Goal: Find specific page/section: Find specific page/section

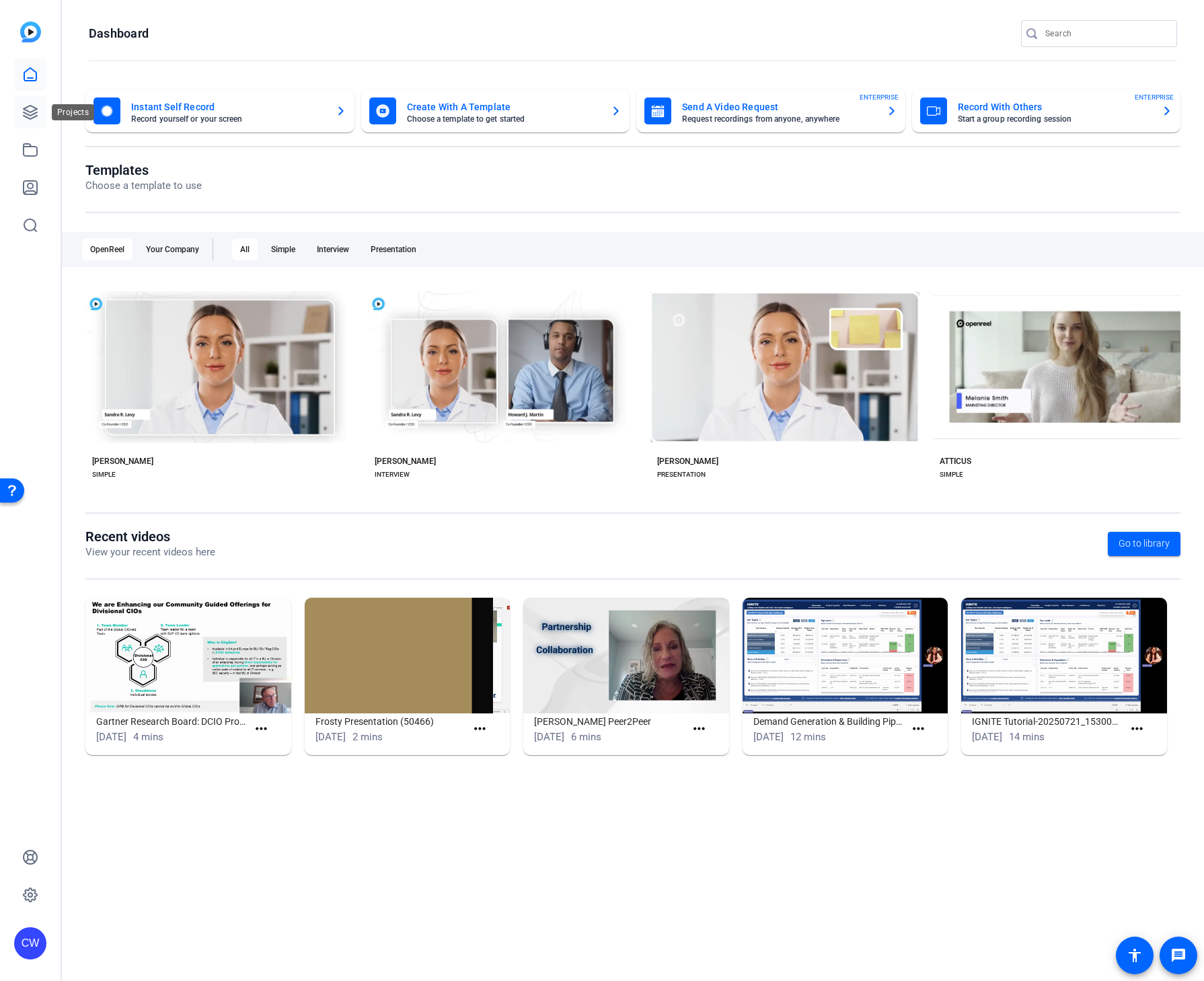
click at [25, 103] on link at bounding box center [30, 112] width 32 height 32
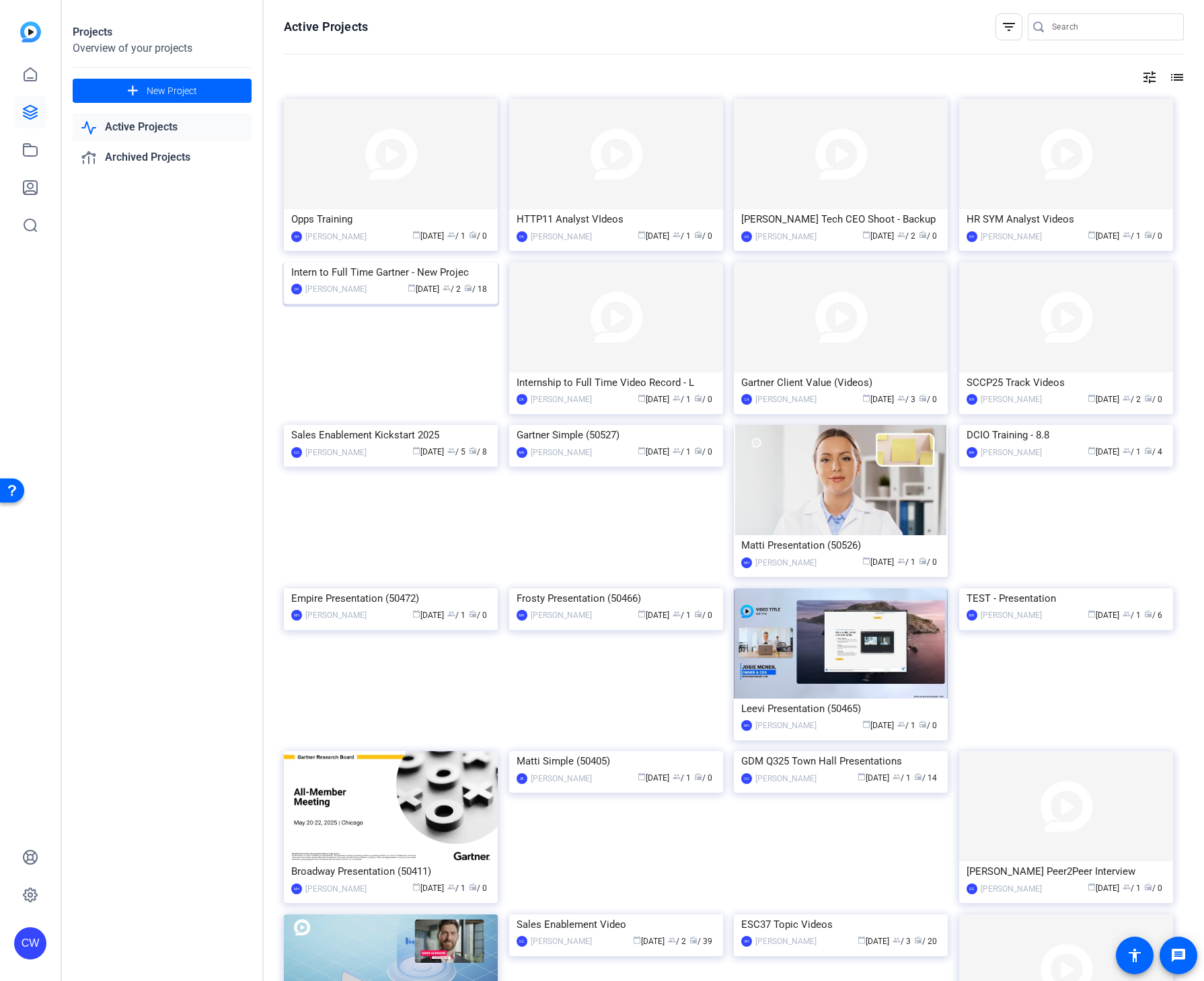
click at [401, 263] on img at bounding box center [391, 263] width 214 height 0
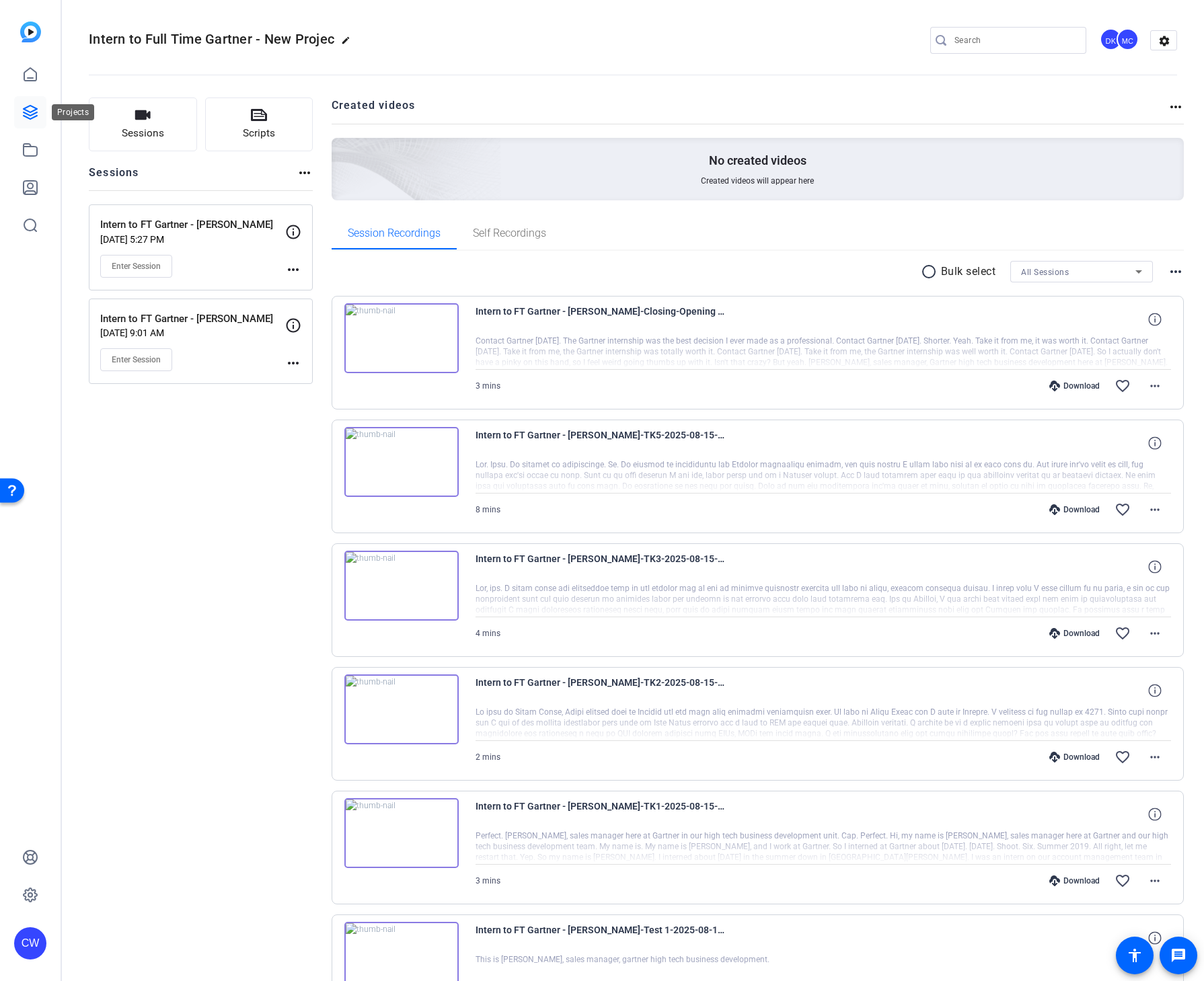
click at [22, 107] on icon at bounding box center [30, 112] width 16 height 16
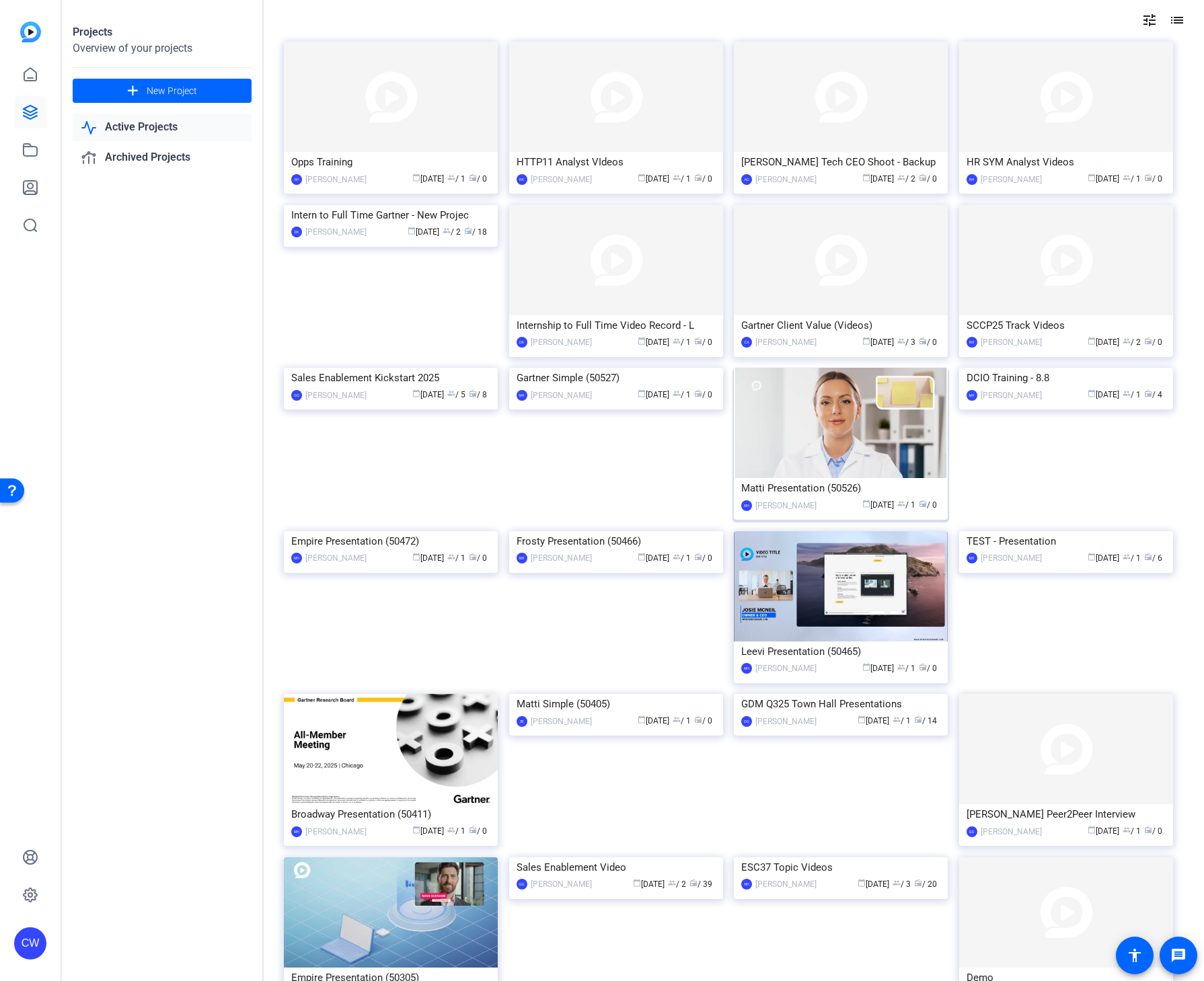
scroll to position [112, 0]
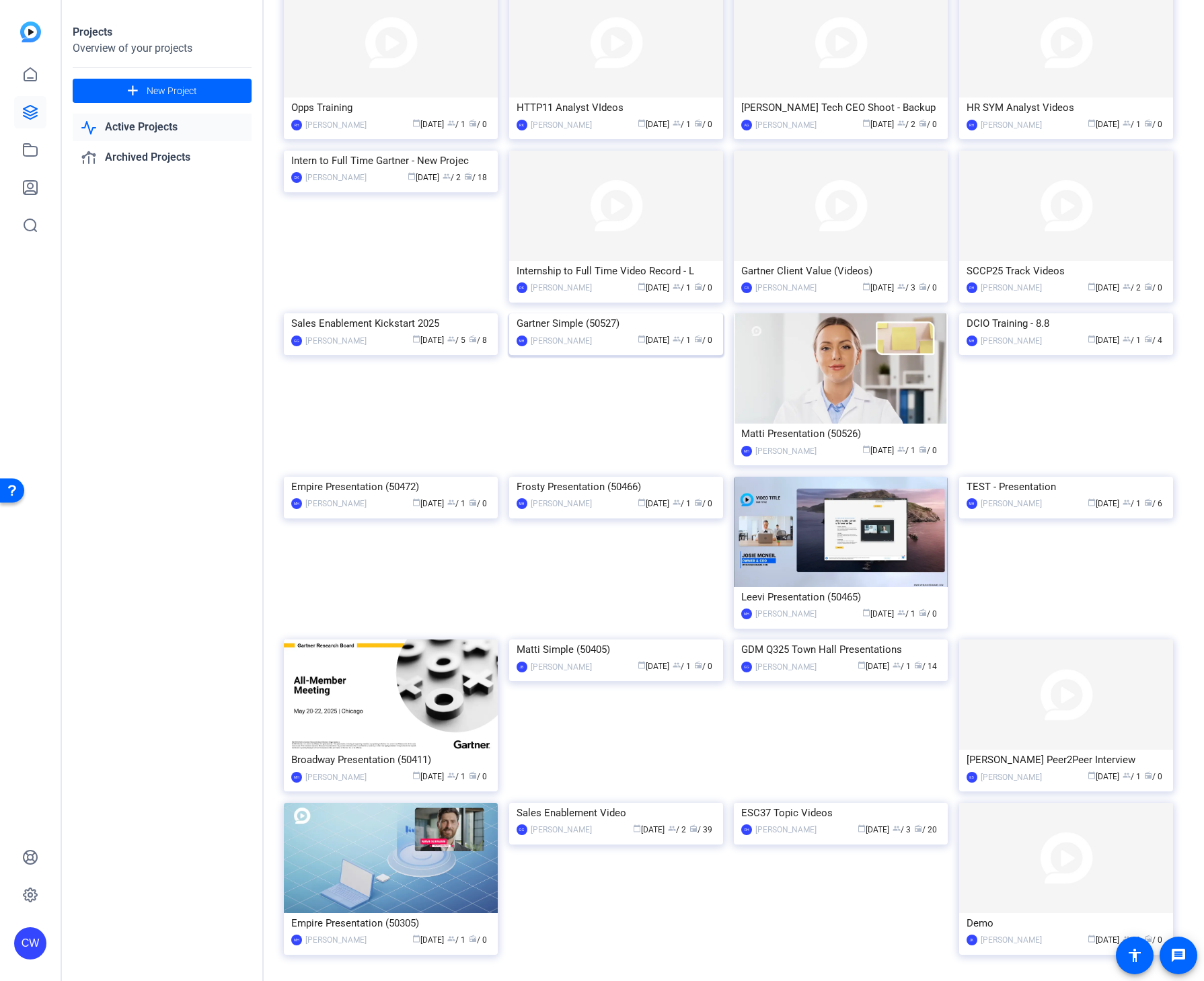
click at [609, 313] on img at bounding box center [616, 313] width 214 height 0
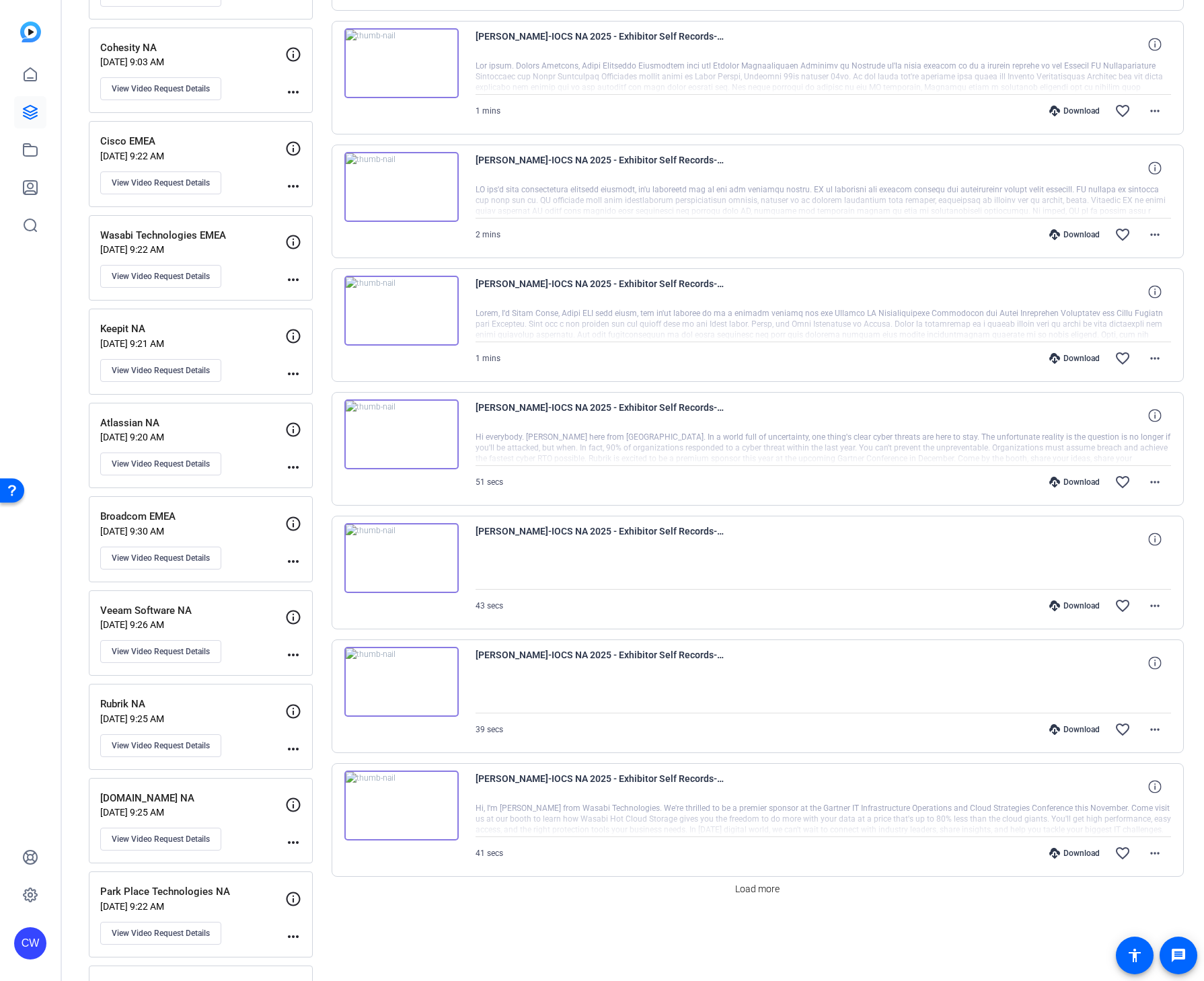
scroll to position [733, 0]
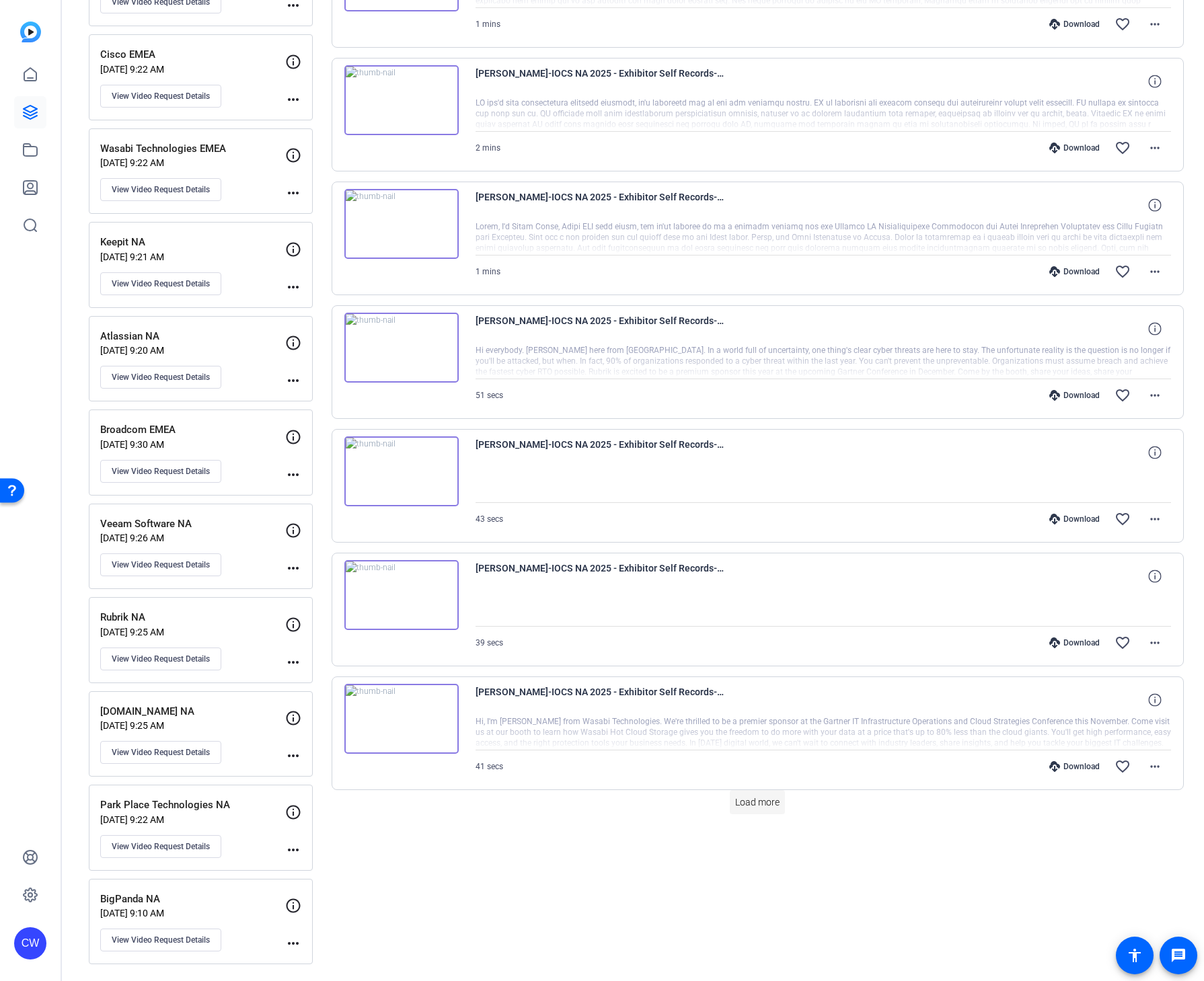
click at [760, 799] on span "Load more" at bounding box center [758, 802] width 45 height 14
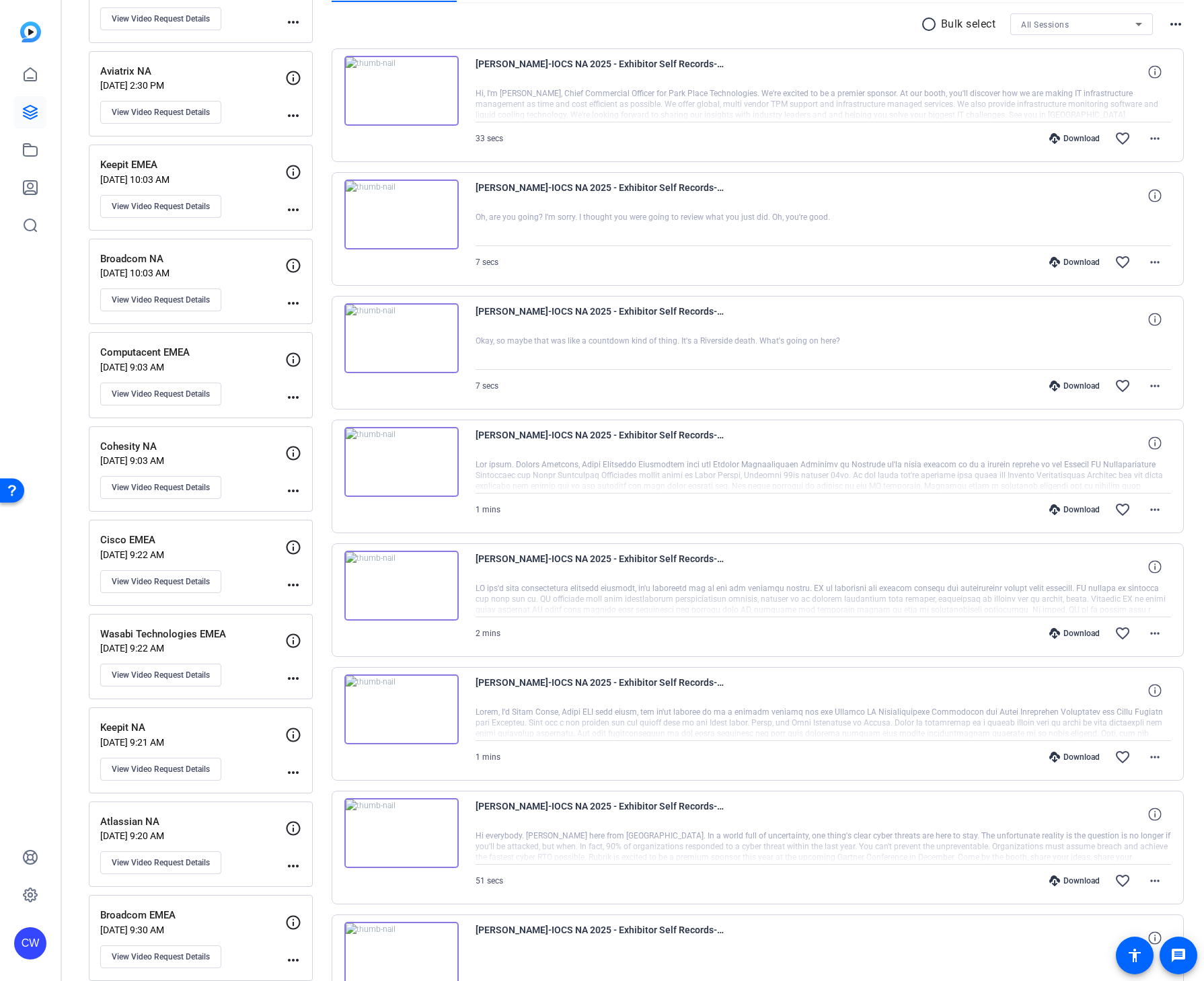
scroll to position [0, 0]
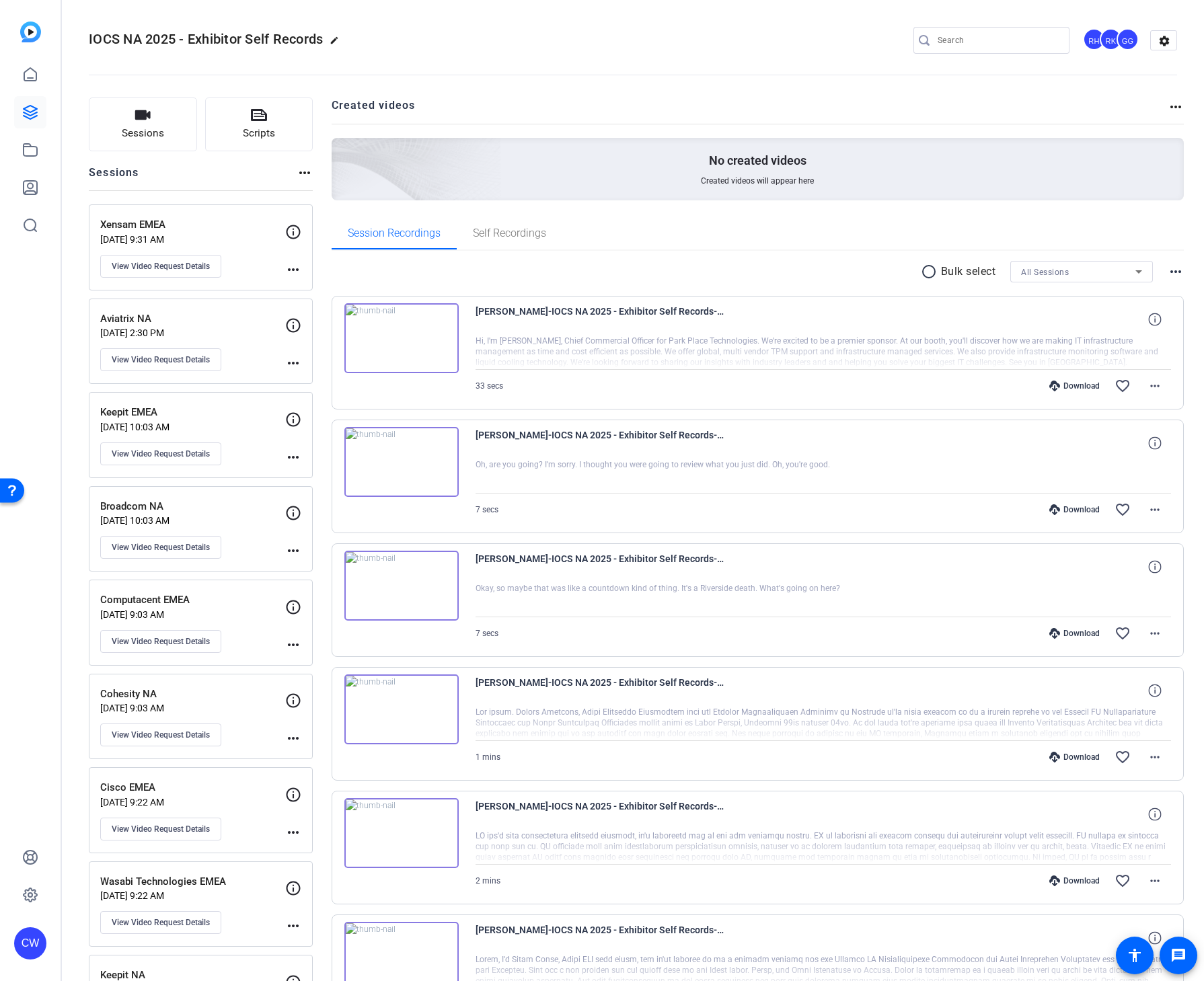
click at [661, 313] on span "John Stock-IOCS NA 2025 - Exhibitor Self Records-Park Place Technologies NA-175…" at bounding box center [599, 320] width 249 height 32
click at [399, 338] on img at bounding box center [401, 338] width 114 height 70
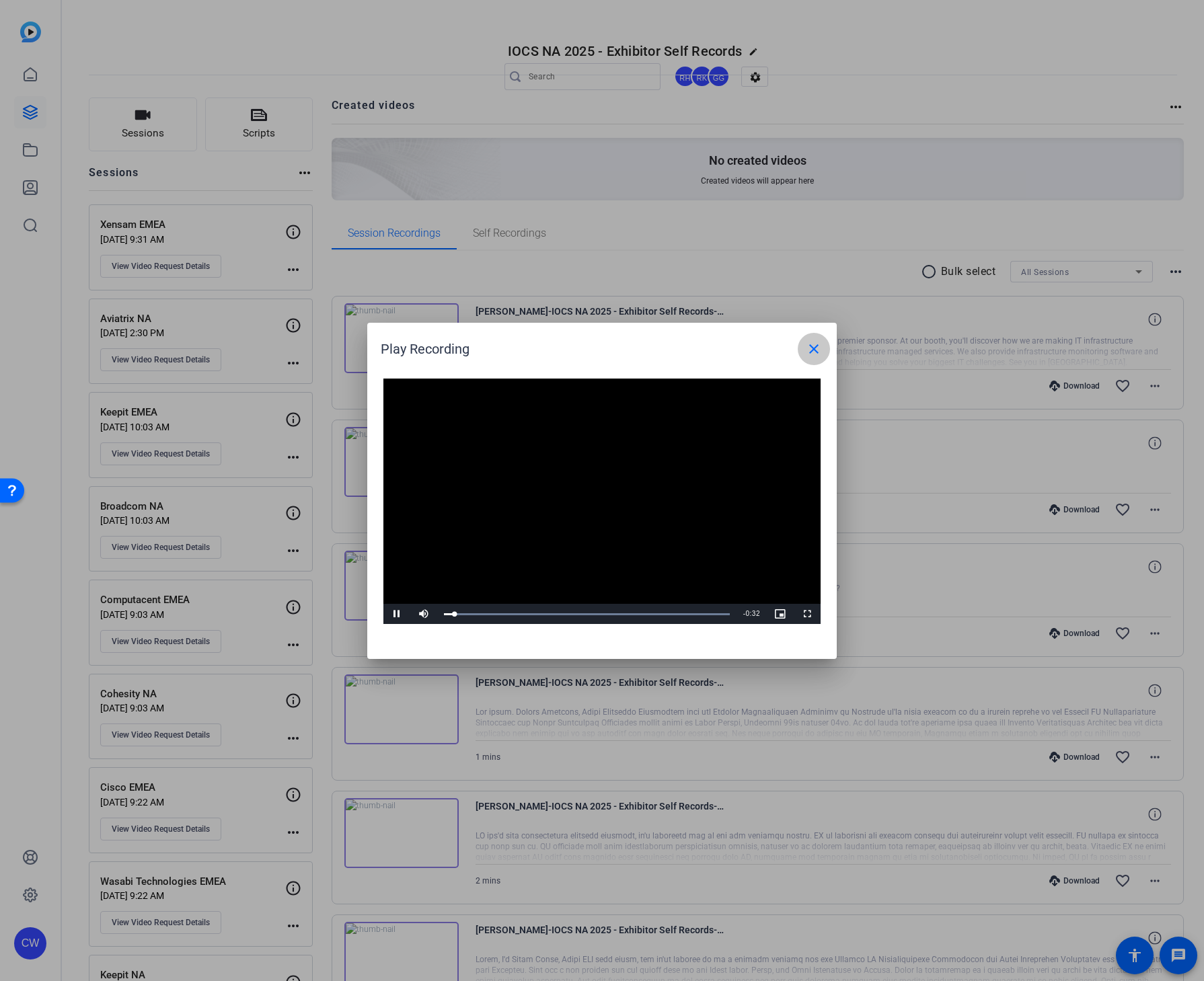
click at [823, 350] on span at bounding box center [814, 349] width 32 height 32
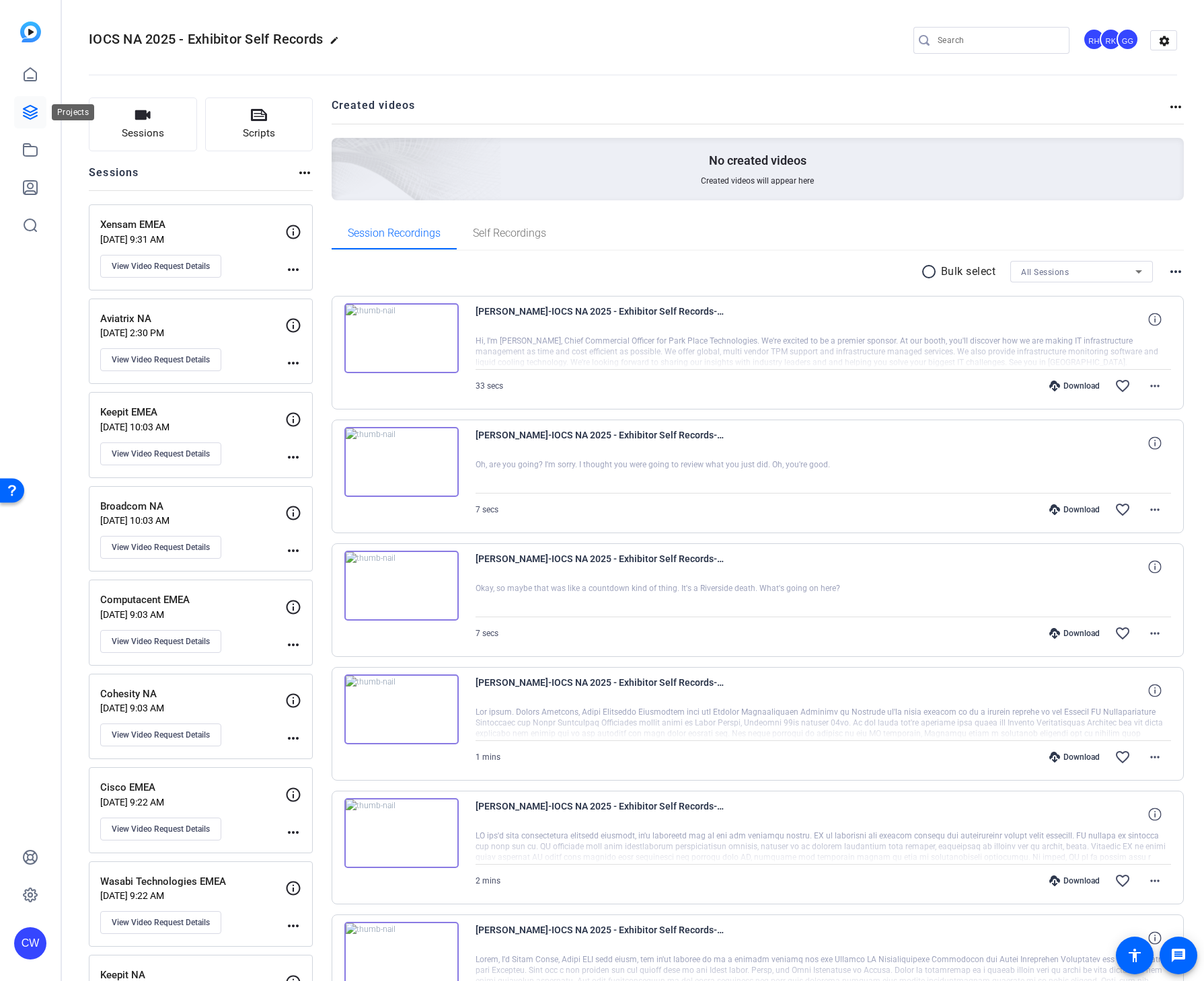
click at [28, 109] on icon at bounding box center [30, 112] width 16 height 16
drag, startPoint x: 88, startPoint y: 37, endPoint x: 321, endPoint y: 37, distance: 233.0
click at [321, 37] on span "IOCS NA 2025 - Exhibitor Self Records" at bounding box center [206, 39] width 234 height 16
copy span "IOCS NA 2025 - Exhibitor Self Records"
click at [589, 49] on div "IOCS NA 2025 - Exhibitor Self Records edit RH RK GG settings" at bounding box center [632, 40] width 1088 height 20
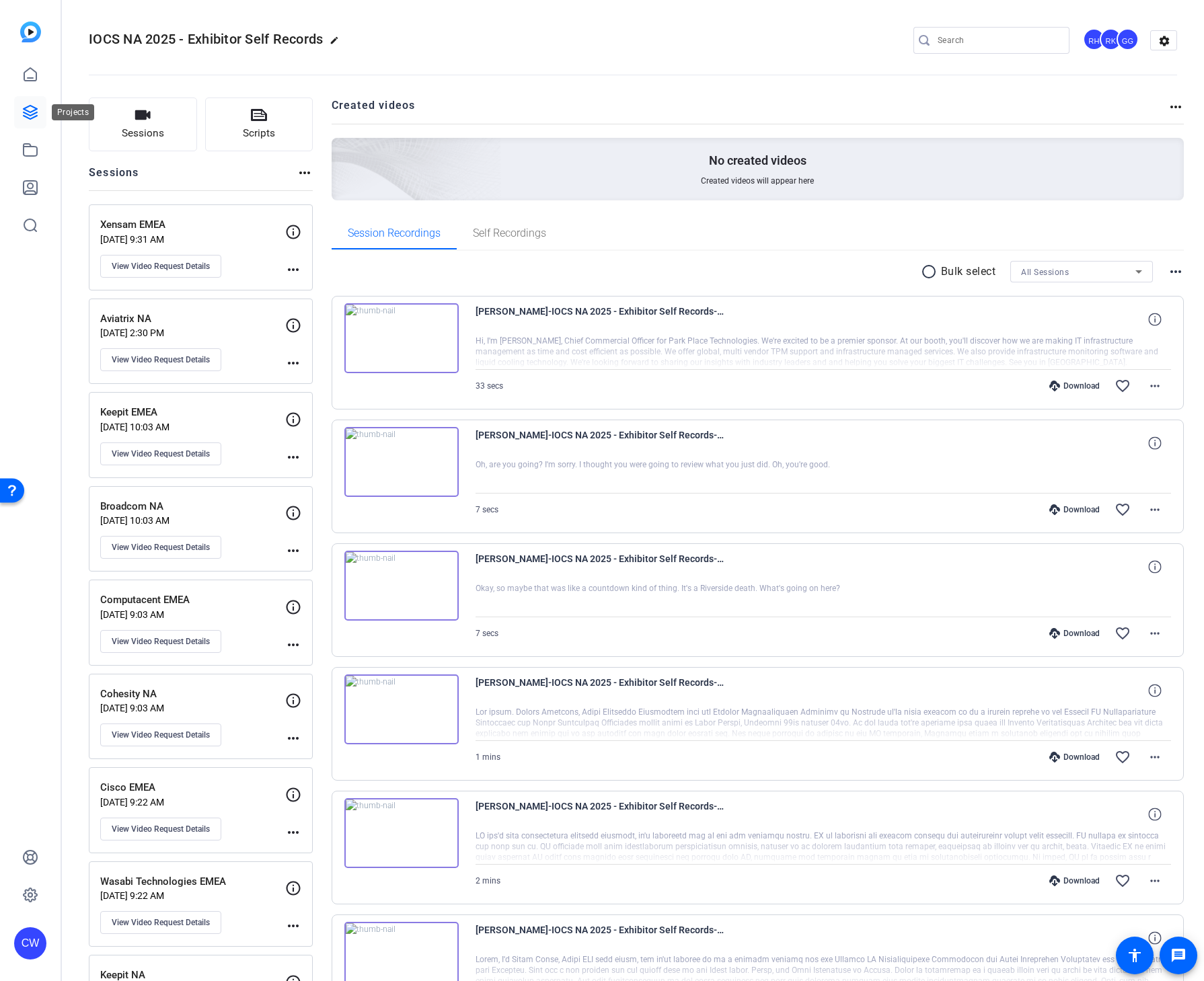
click at [27, 109] on icon at bounding box center [30, 112] width 16 height 16
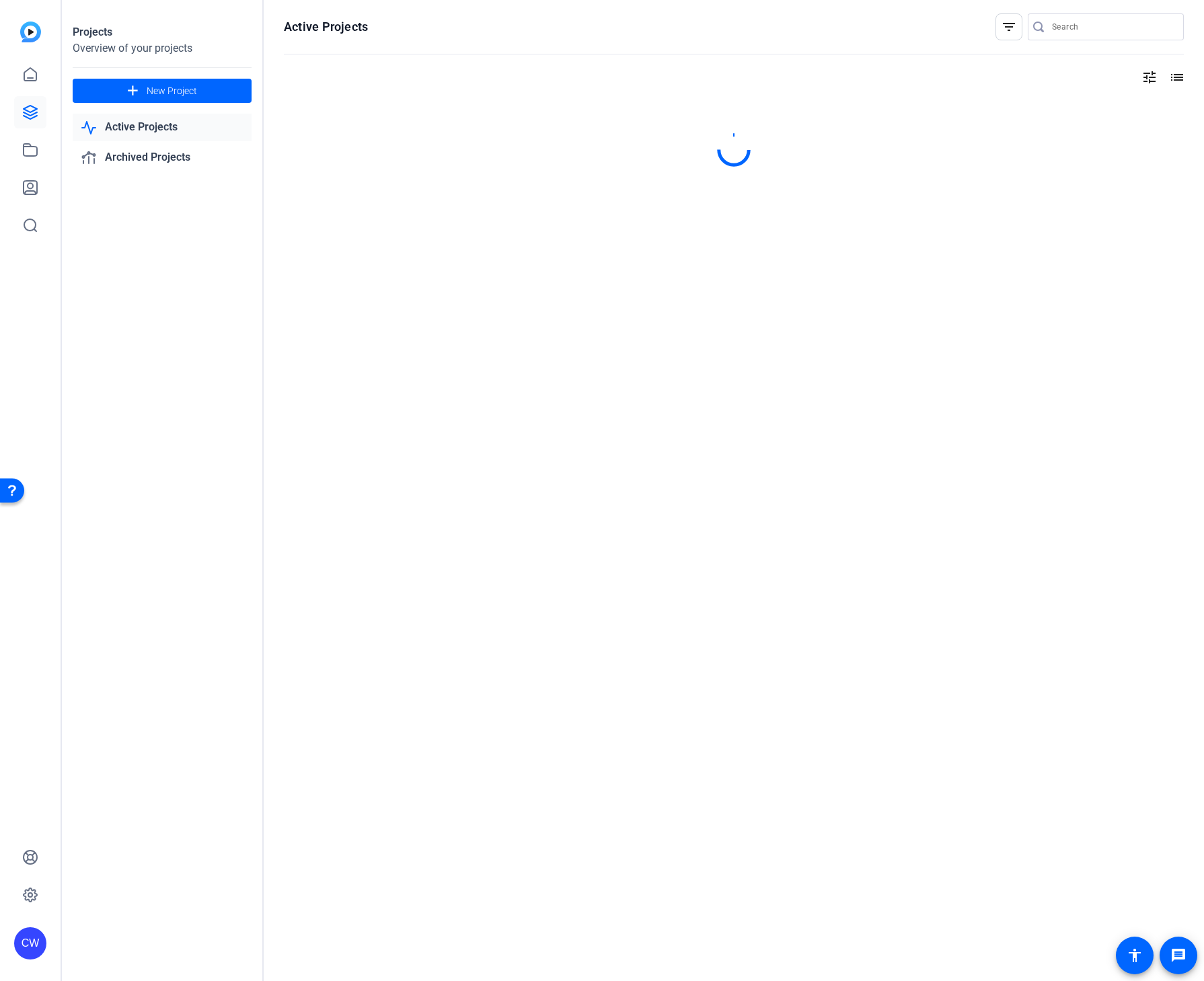
click at [1087, 25] on input "Search" at bounding box center [1112, 26] width 121 height 16
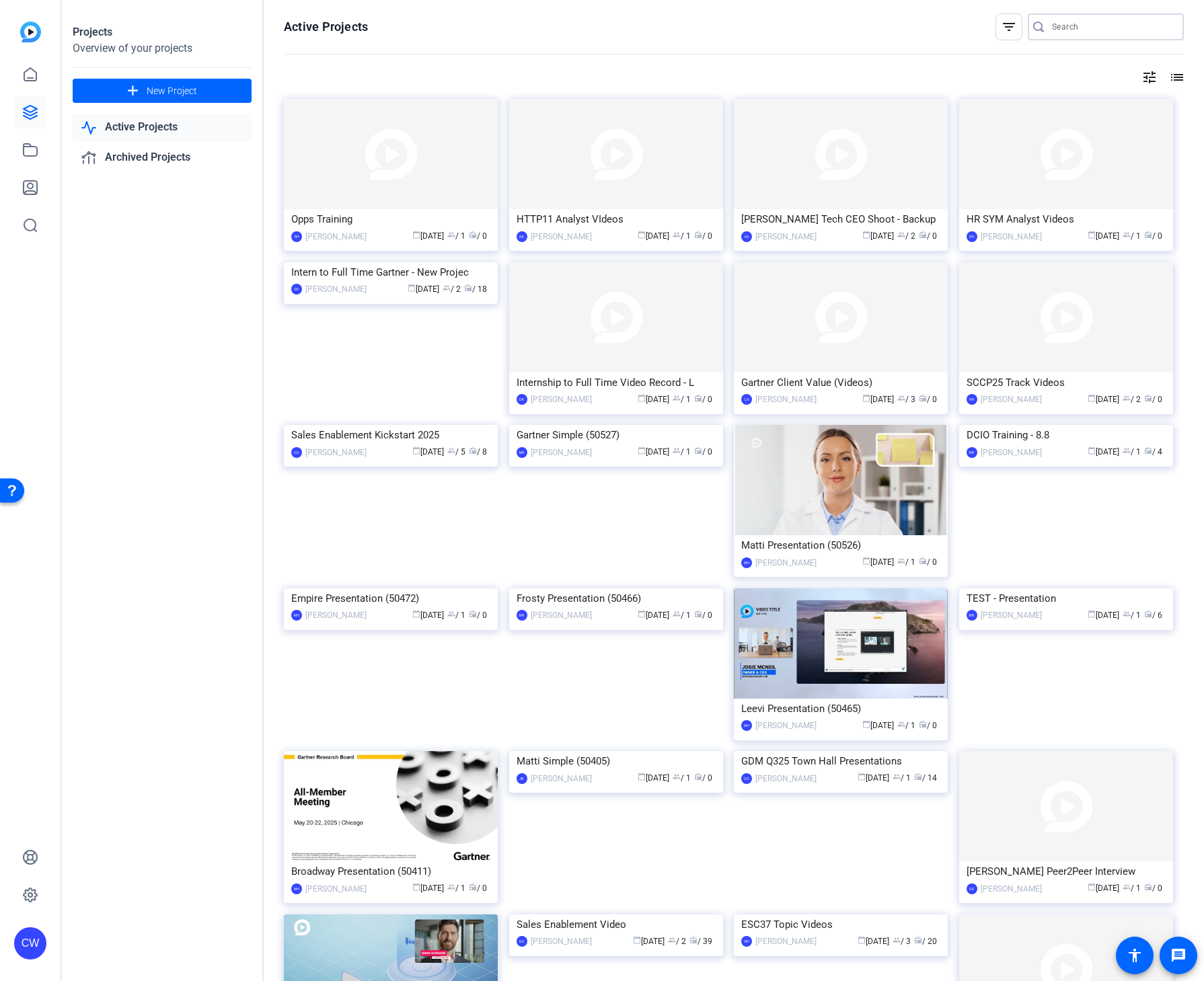
paste input "IOCS NA 2025 - Exhibitor Self Records"
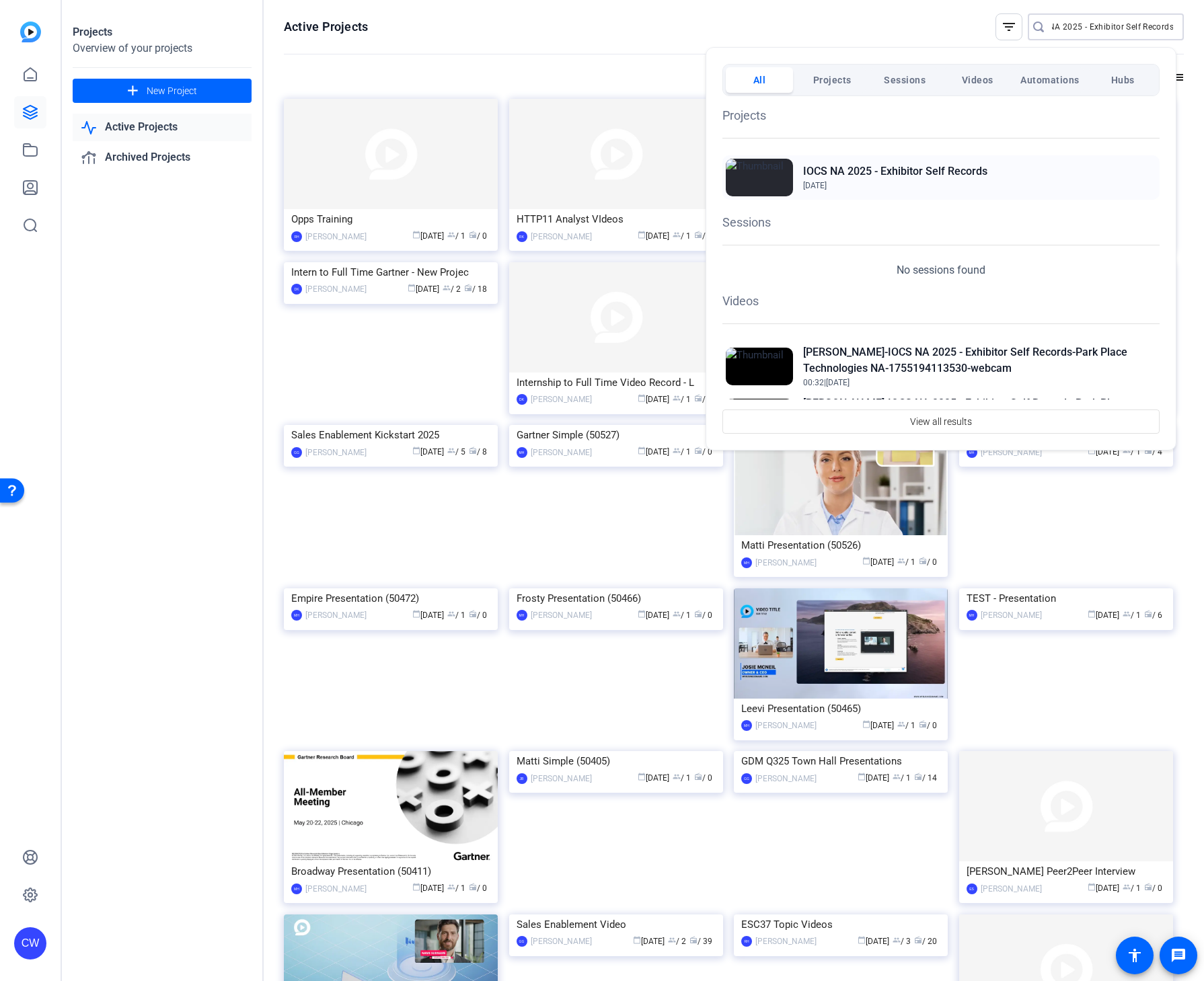
type input "IOCS NA 2025 - Exhibitor Self Records"
click at [911, 168] on h2 "IOCS NA 2025 - Exhibitor Self Records" at bounding box center [895, 171] width 184 height 16
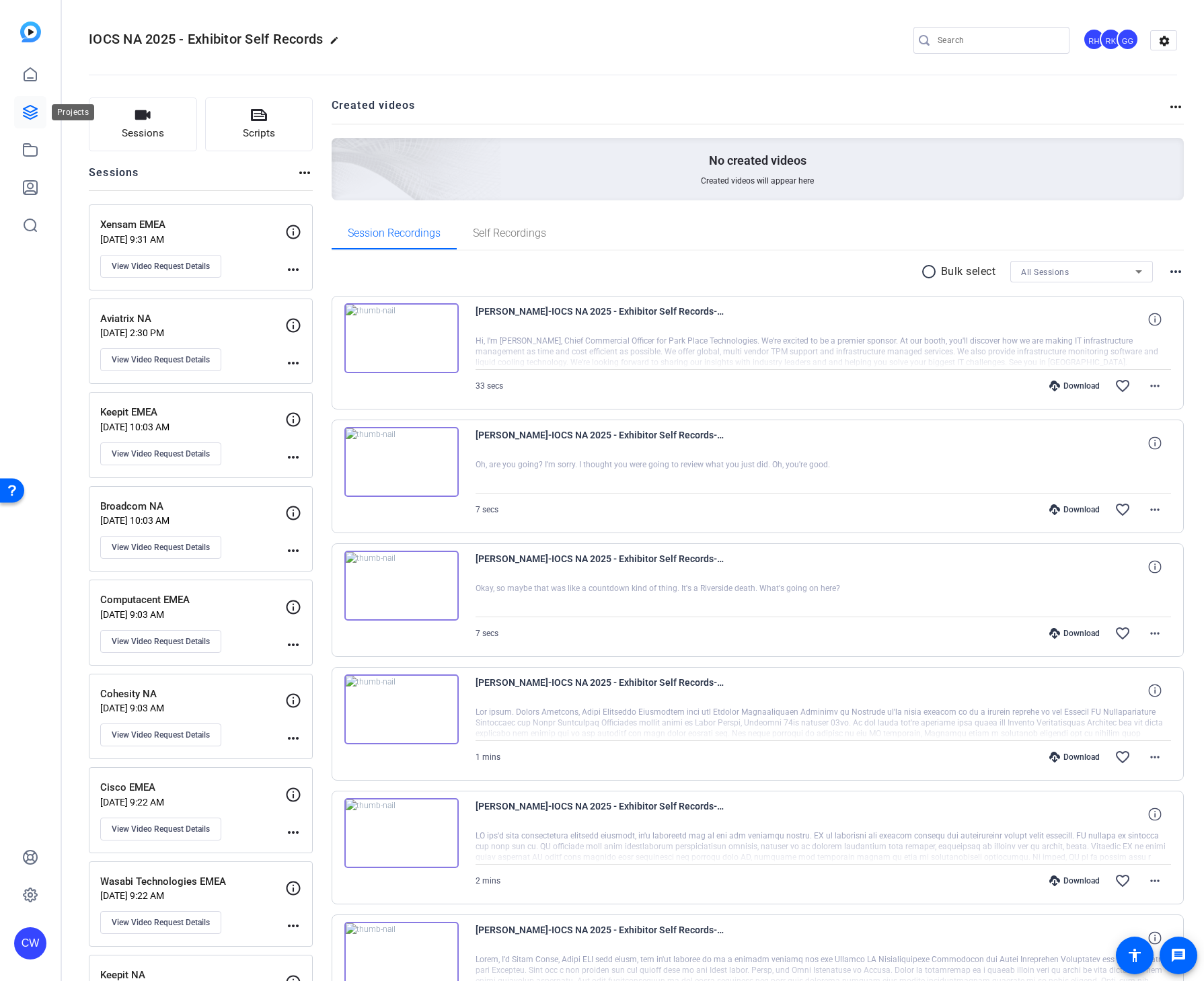
click at [24, 110] on icon at bounding box center [30, 112] width 16 height 16
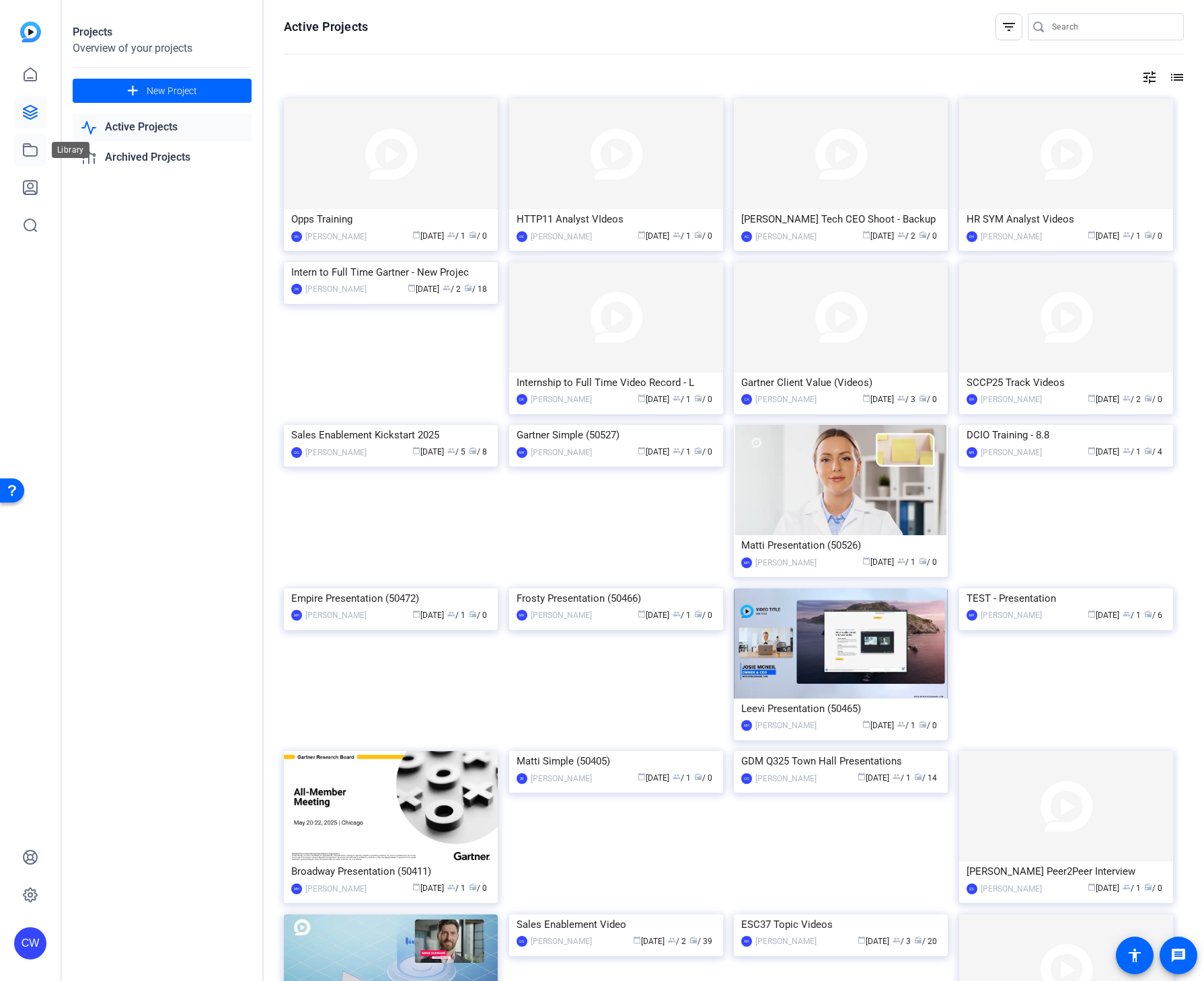
click at [31, 157] on icon at bounding box center [30, 149] width 16 height 16
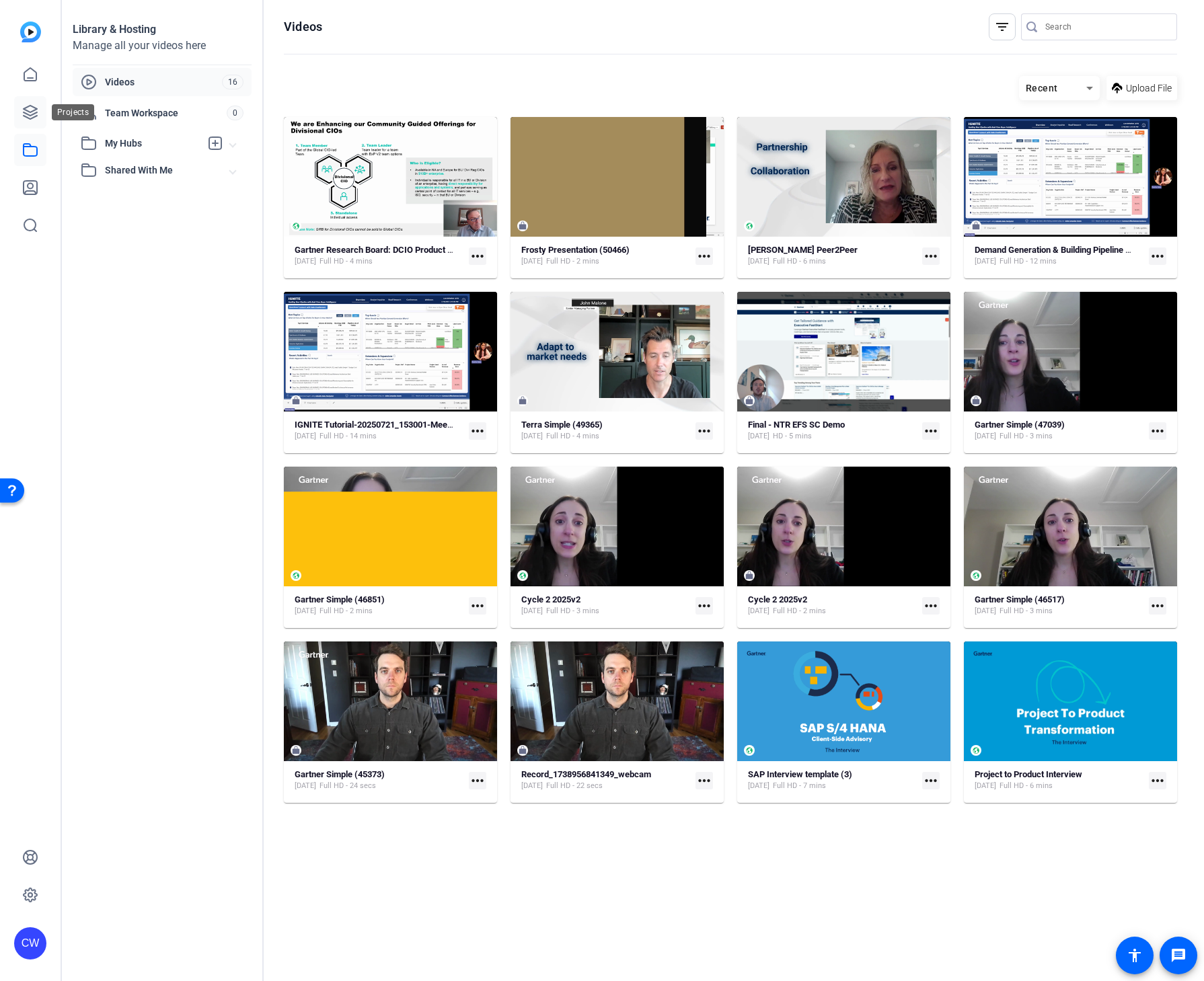
click at [32, 112] on icon at bounding box center [30, 112] width 16 height 16
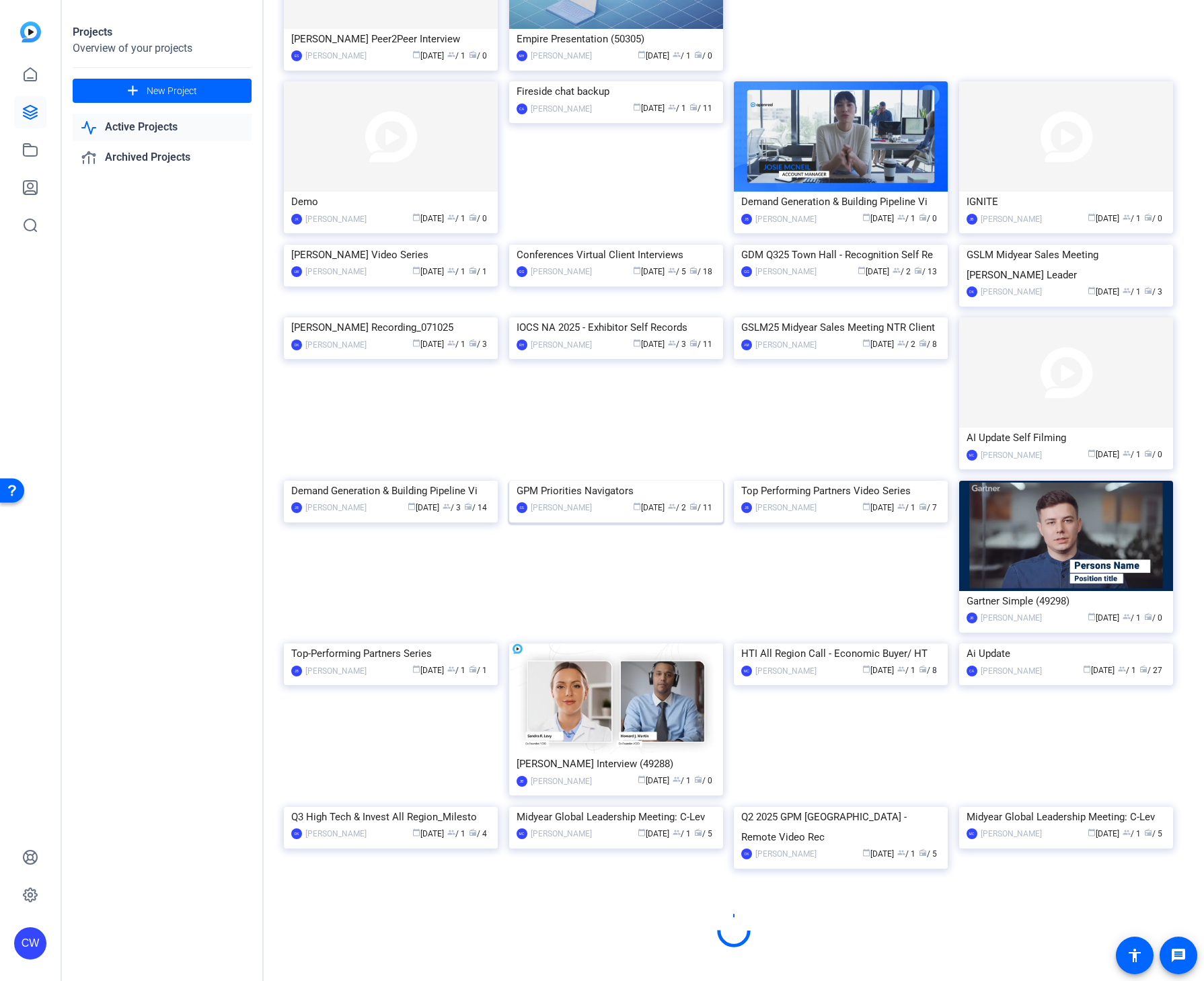
scroll to position [1192, 0]
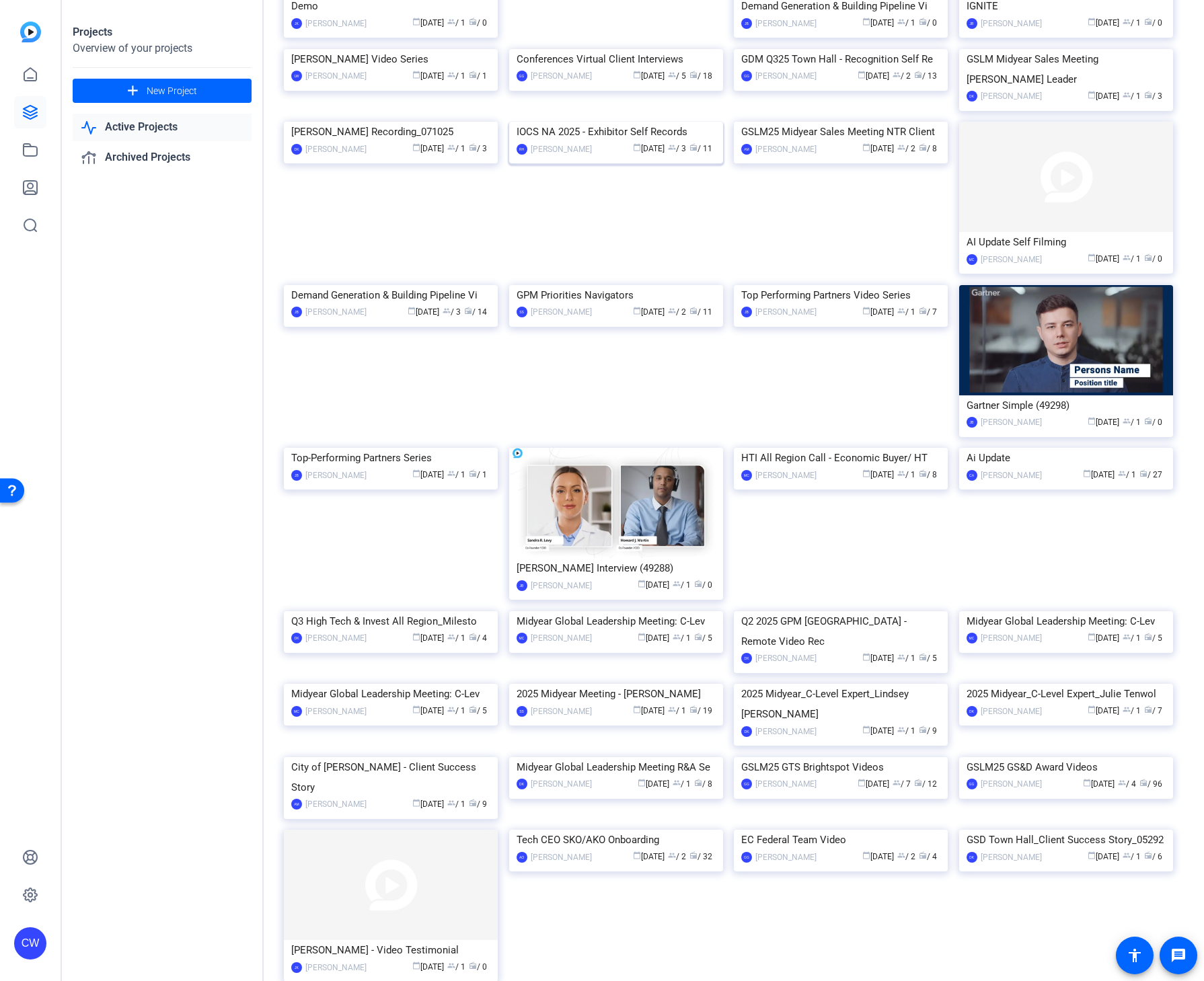
click at [547, 142] on div "IOCS NA 2025 - Exhibitor Self Records" at bounding box center [616, 132] width 200 height 20
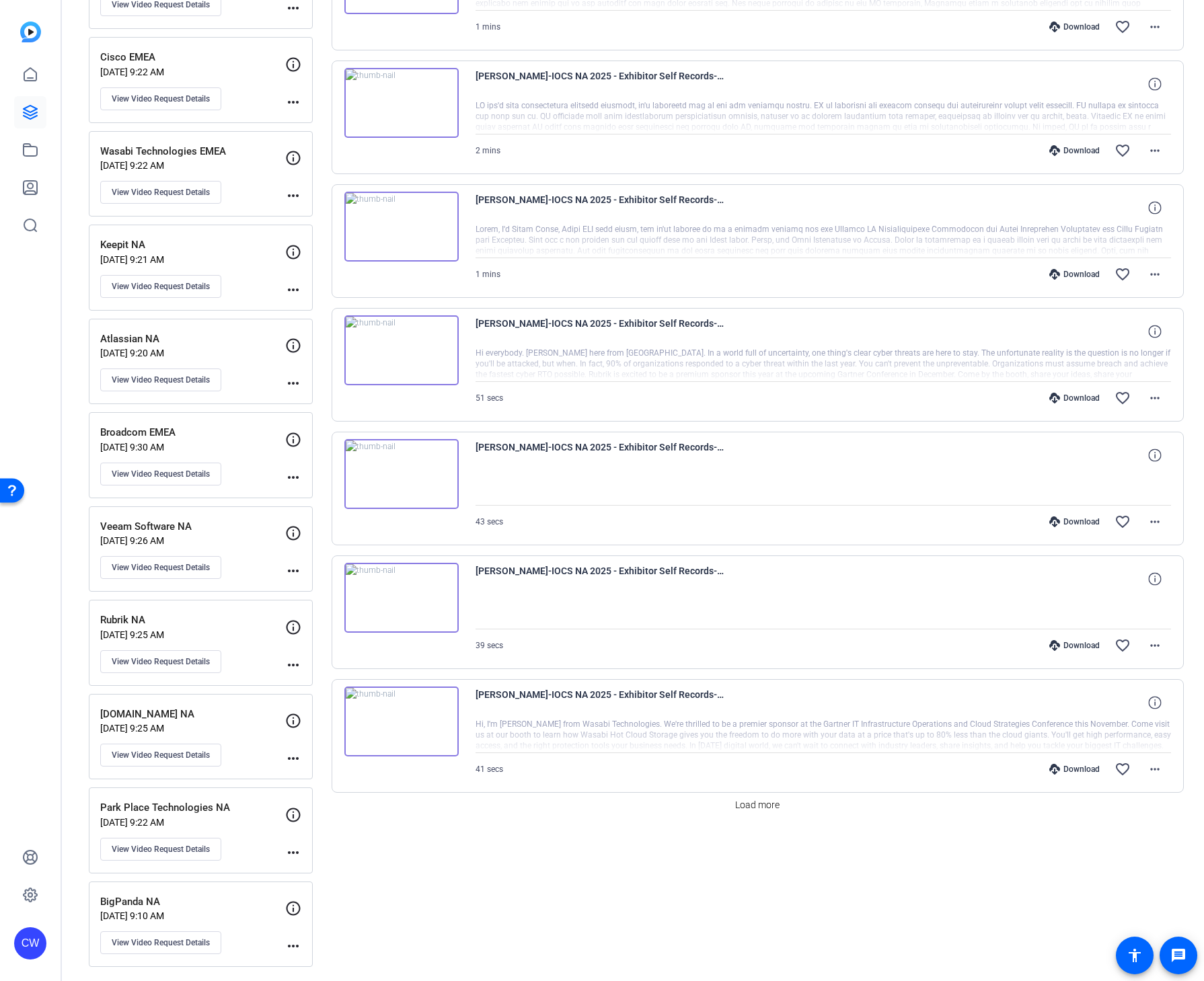
scroll to position [733, 0]
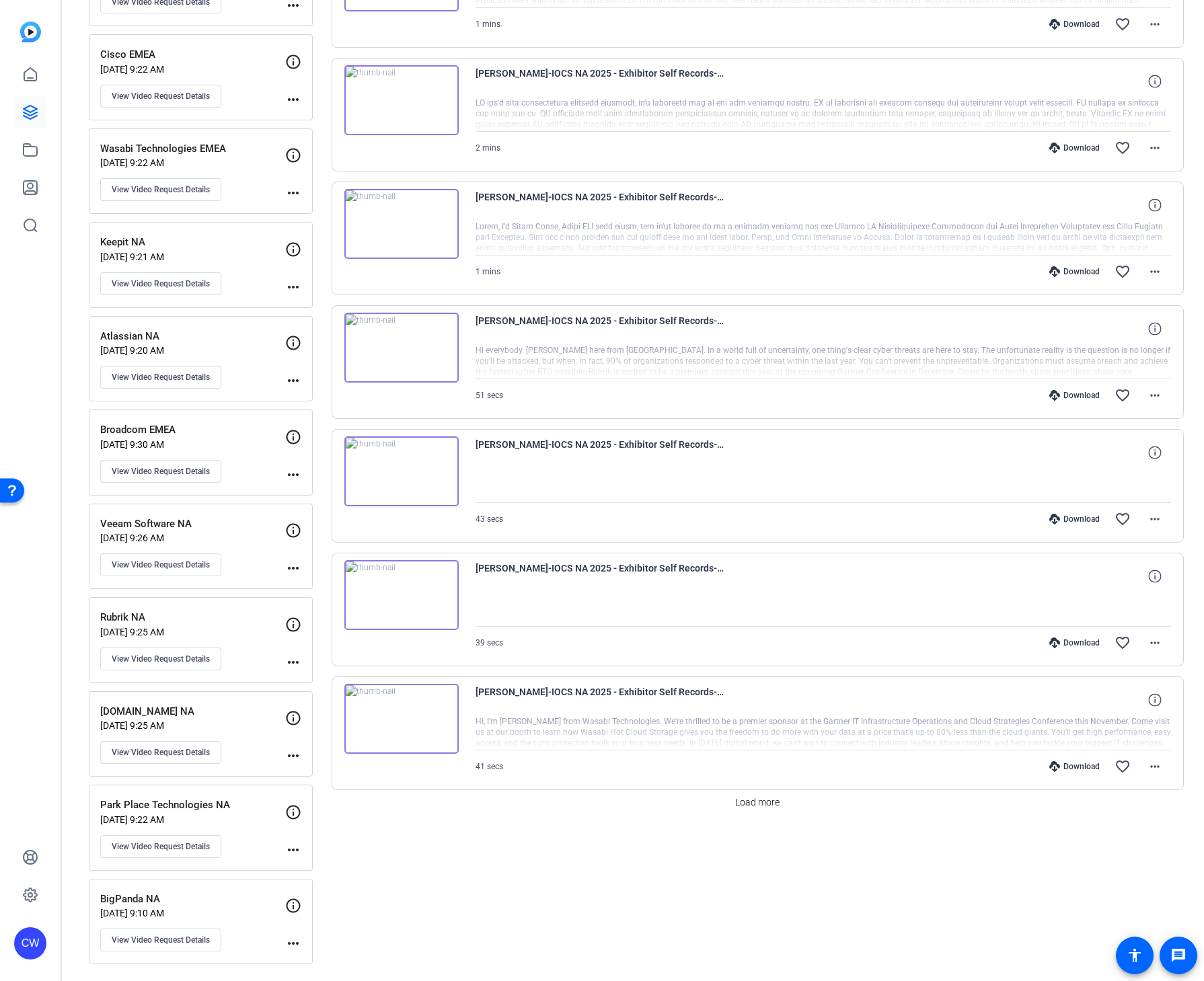
click at [414, 455] on img at bounding box center [401, 471] width 114 height 70
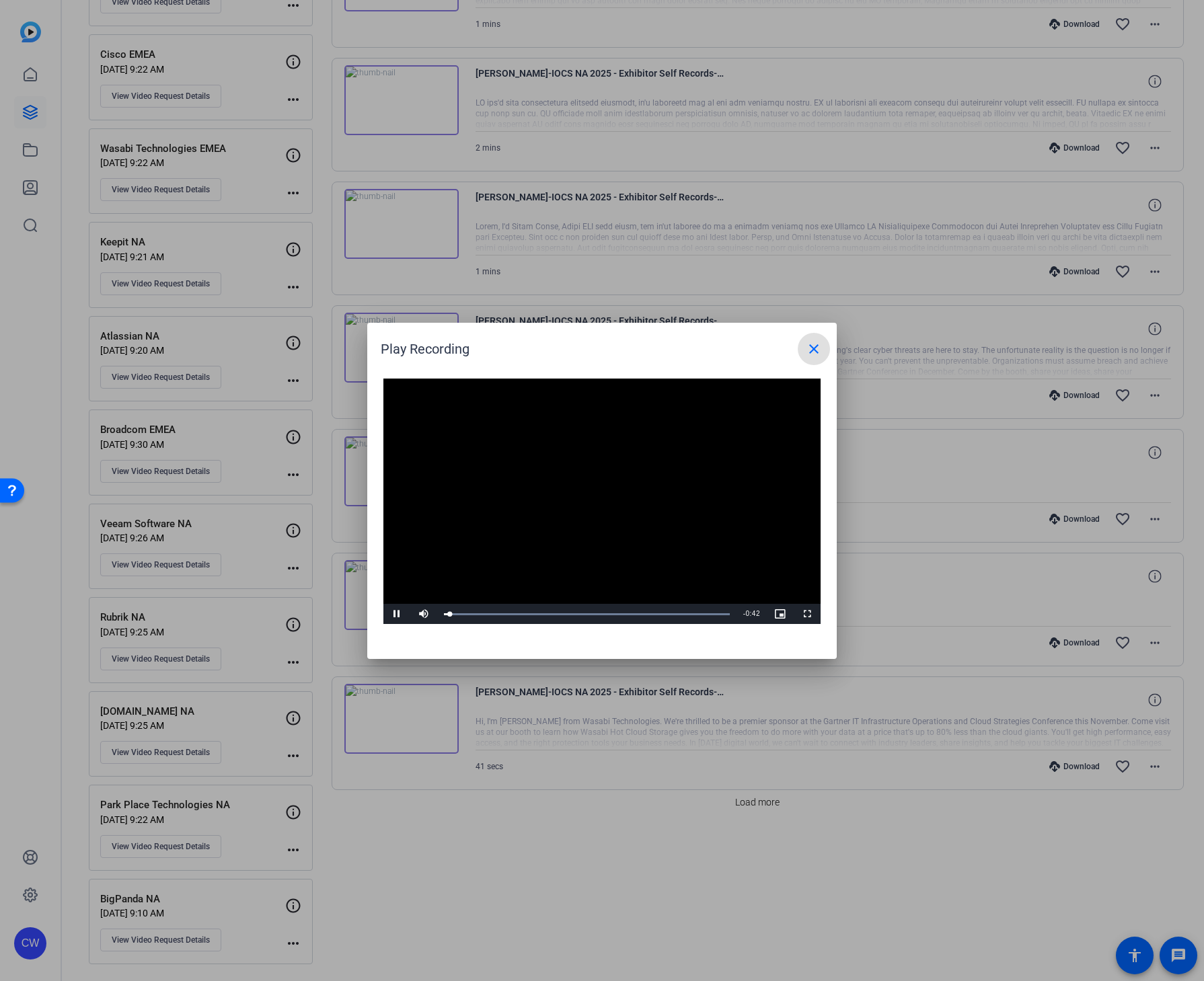
click at [828, 344] on span at bounding box center [814, 349] width 32 height 32
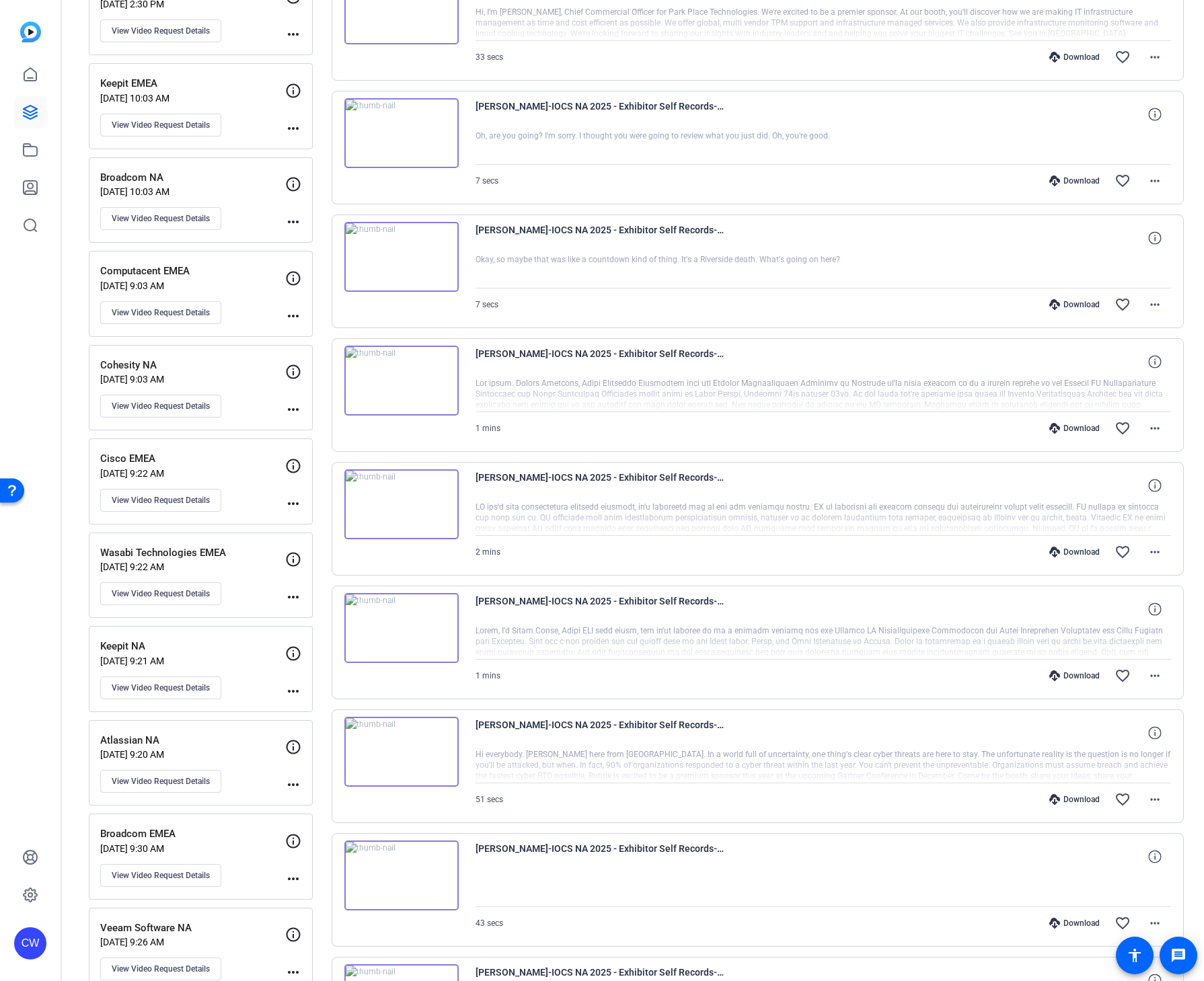
scroll to position [0, 0]
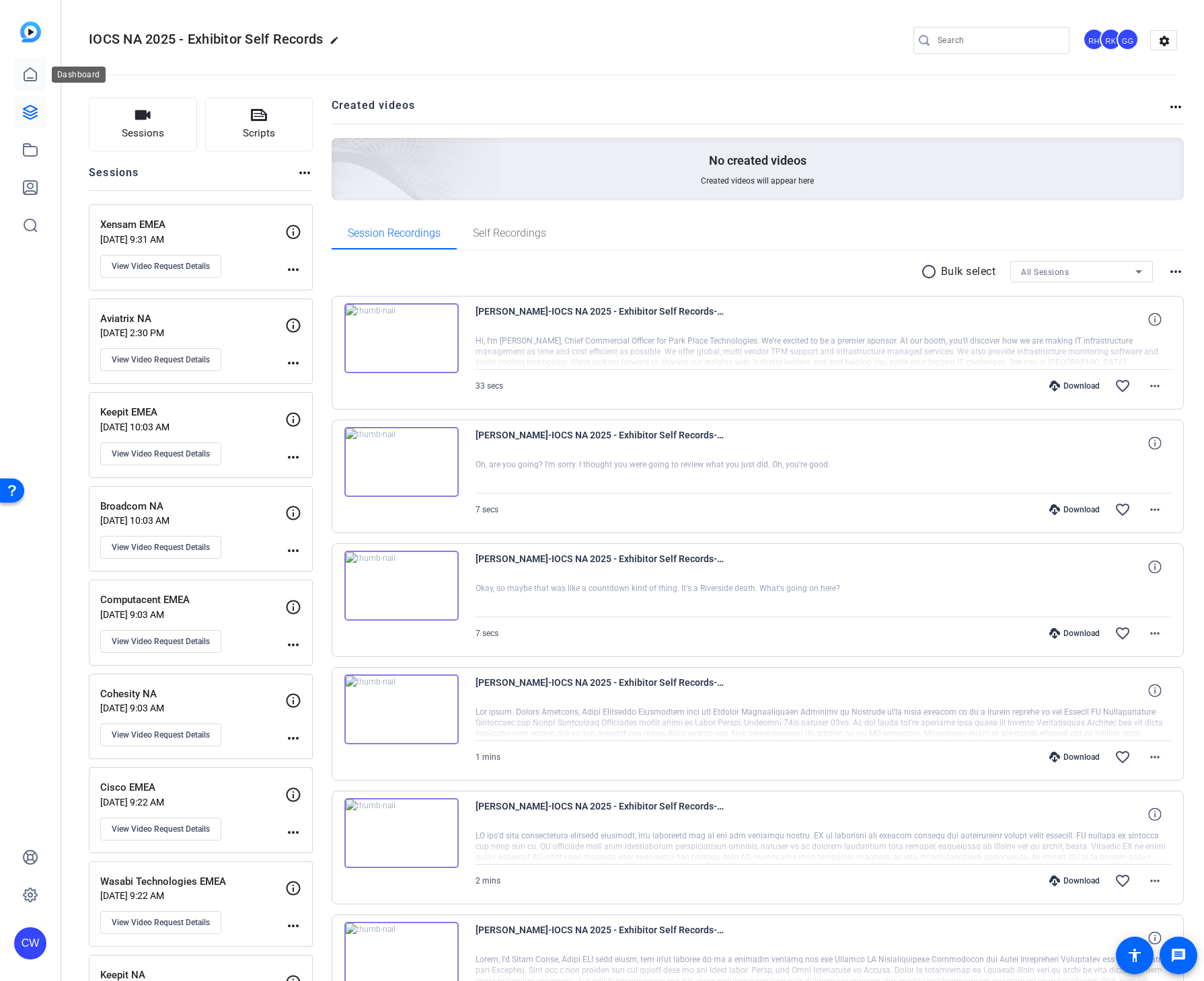
click at [29, 72] on icon at bounding box center [30, 74] width 16 height 16
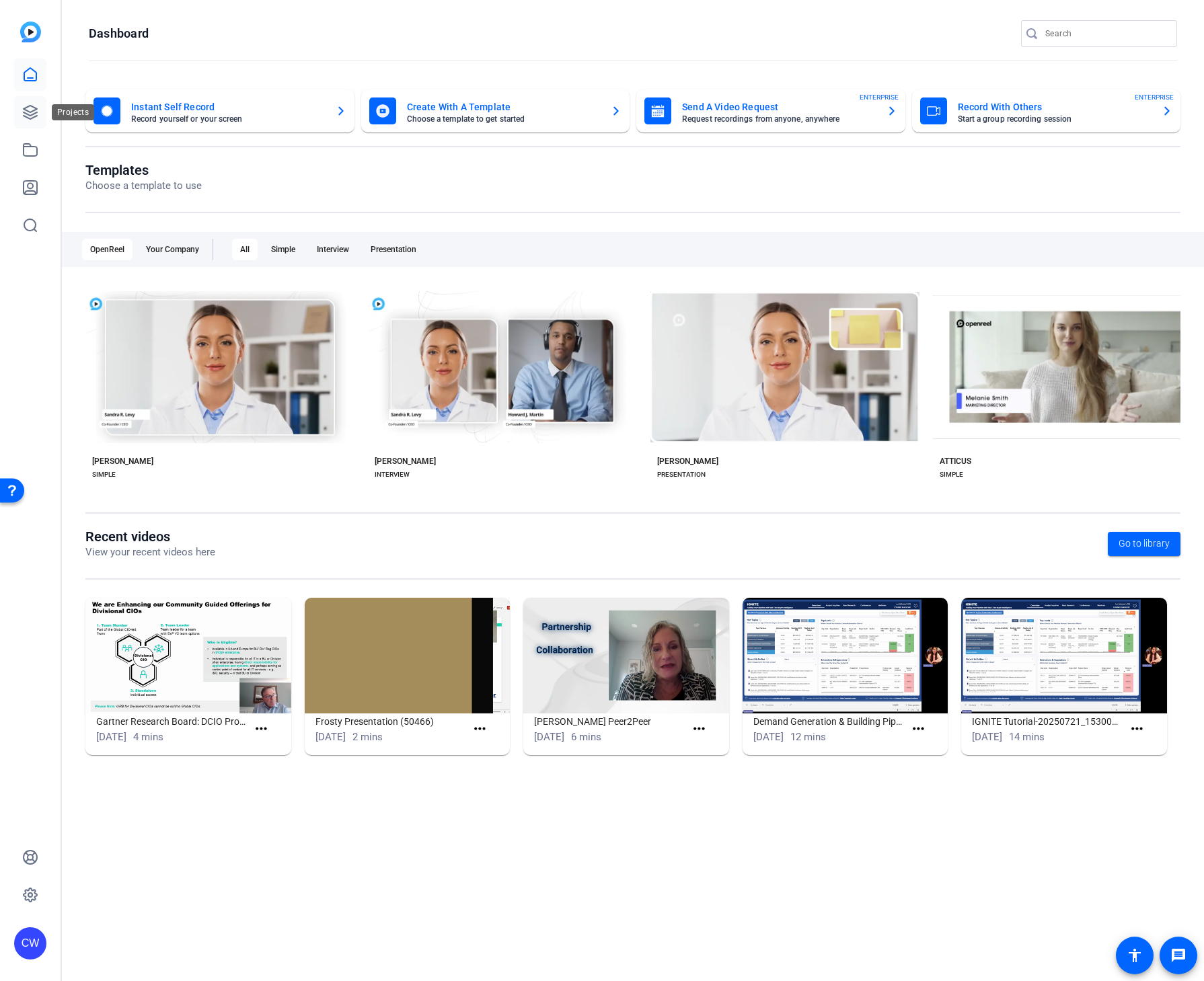
click at [28, 121] on link at bounding box center [30, 112] width 32 height 32
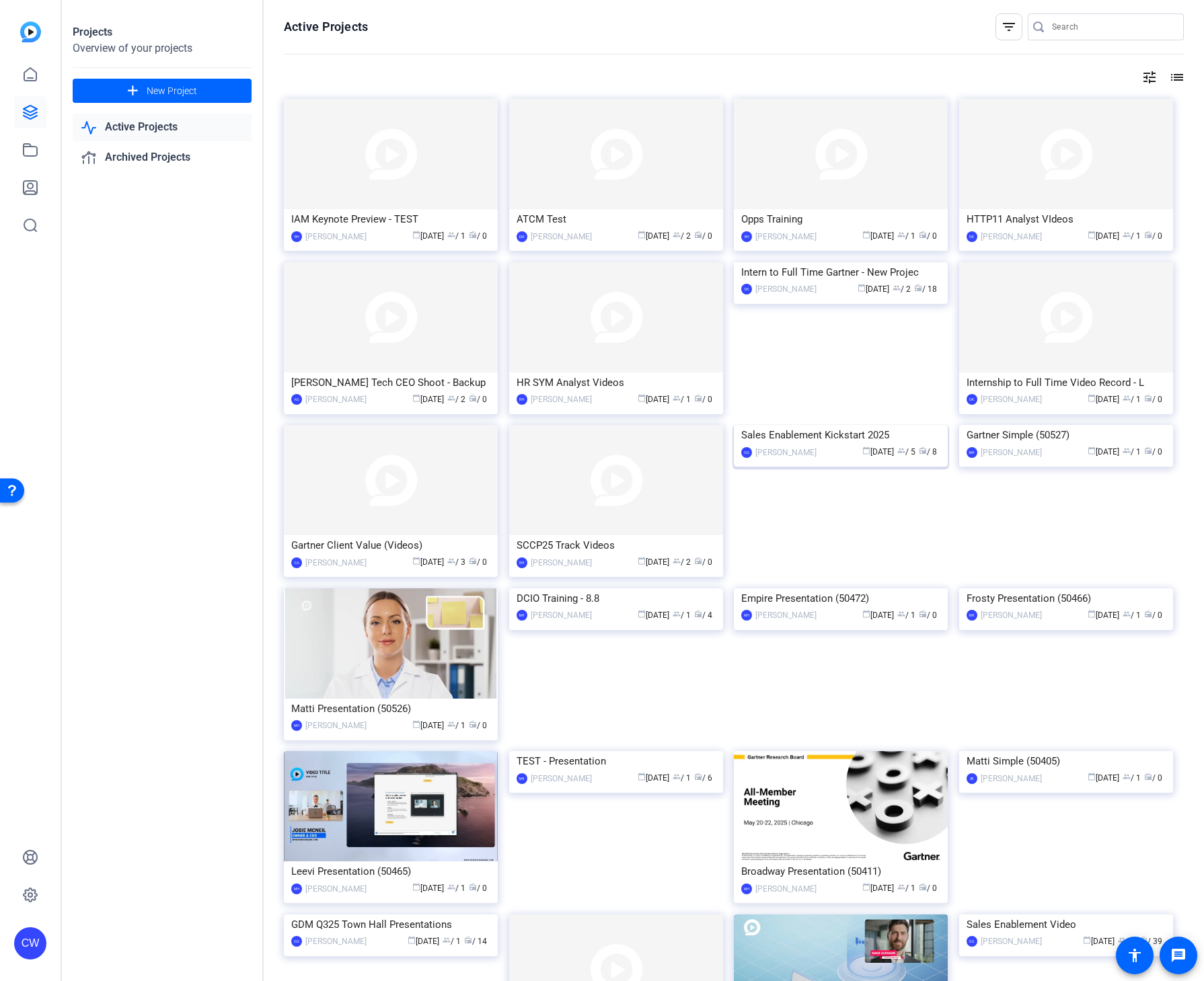
click at [797, 445] on div "Sales Enablement Kickstart 2025" at bounding box center [840, 435] width 200 height 20
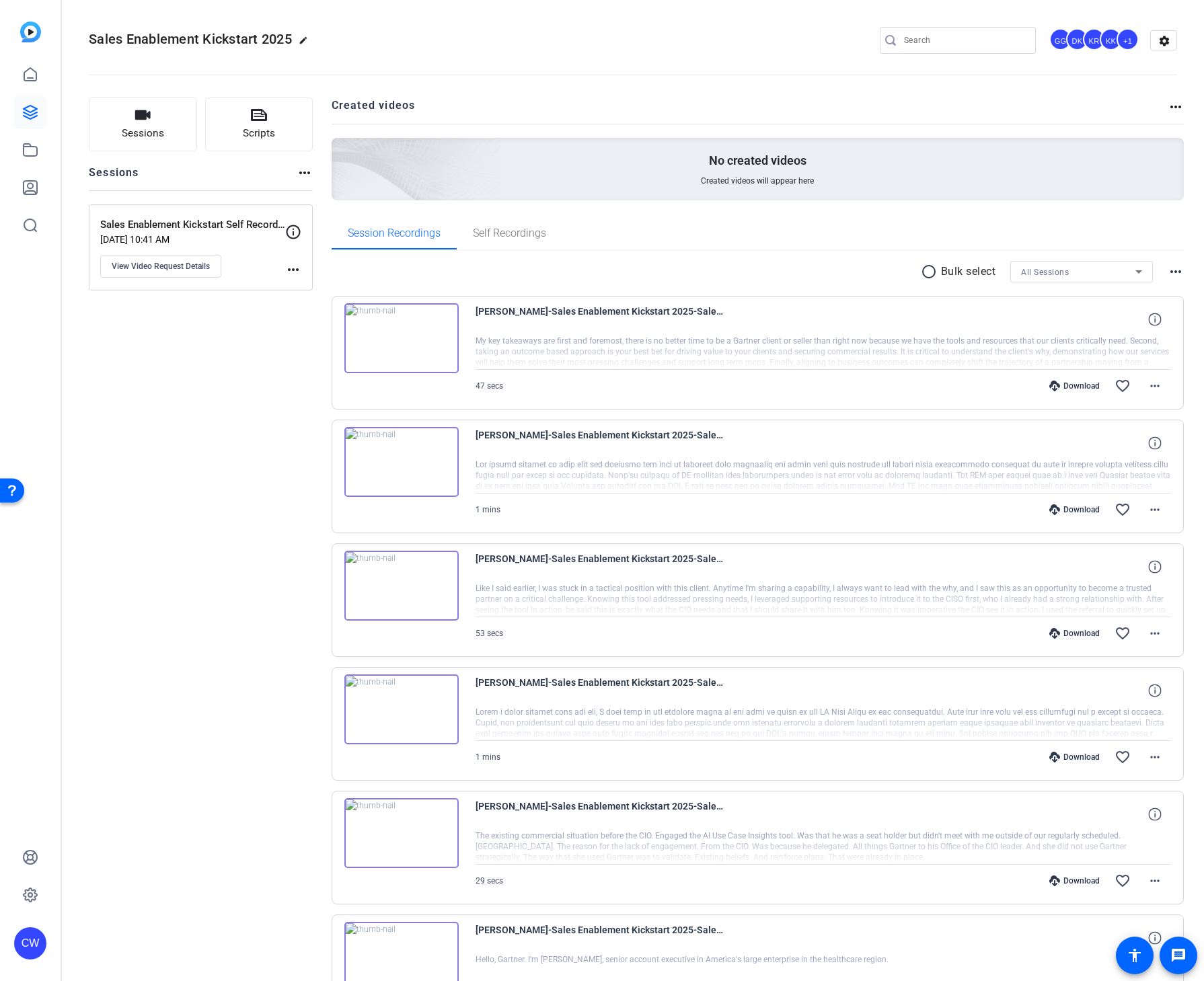
click at [1105, 42] on div "KK" at bounding box center [1111, 39] width 22 height 22
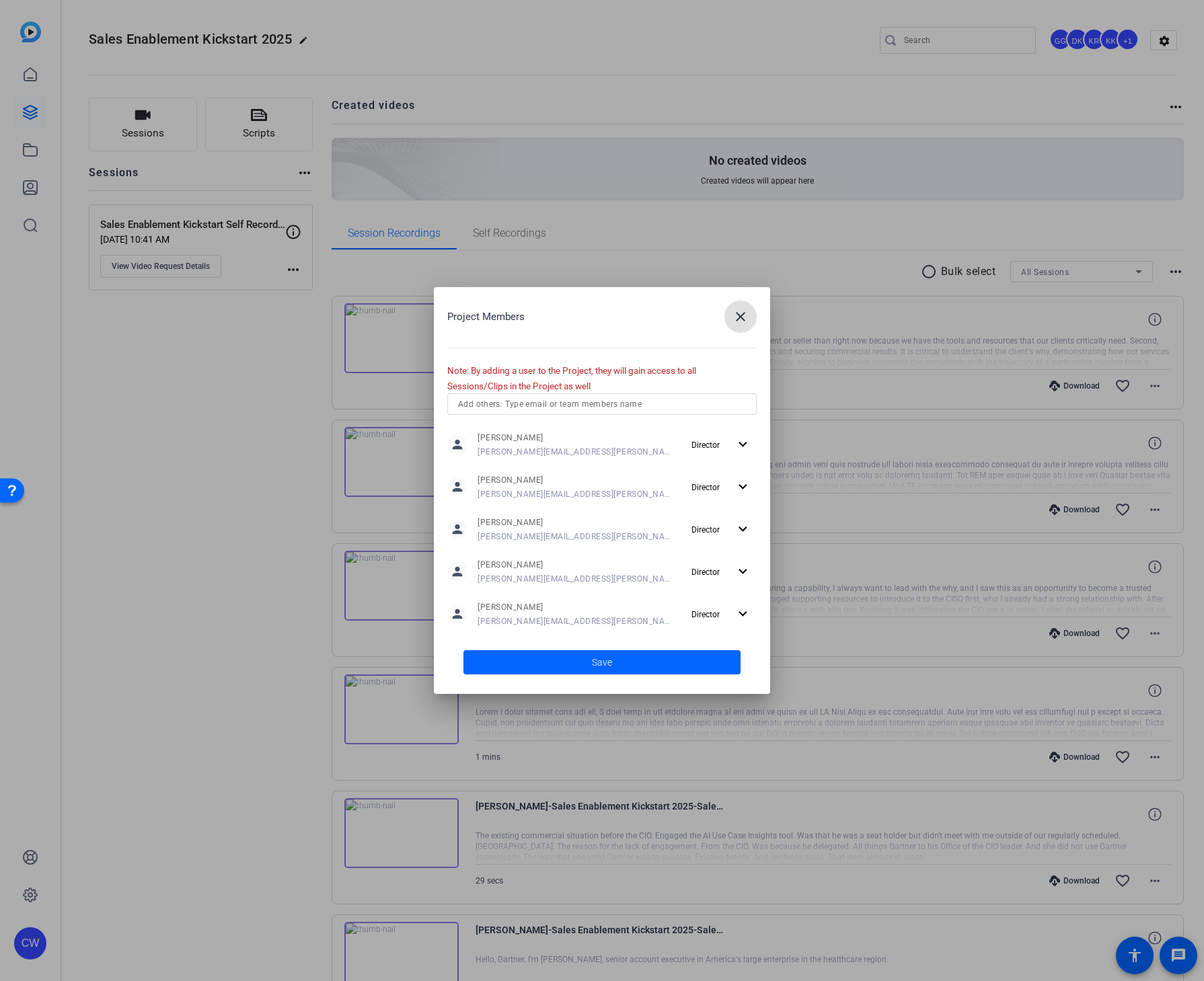
click at [741, 323] on mat-icon "close" at bounding box center [740, 316] width 16 height 16
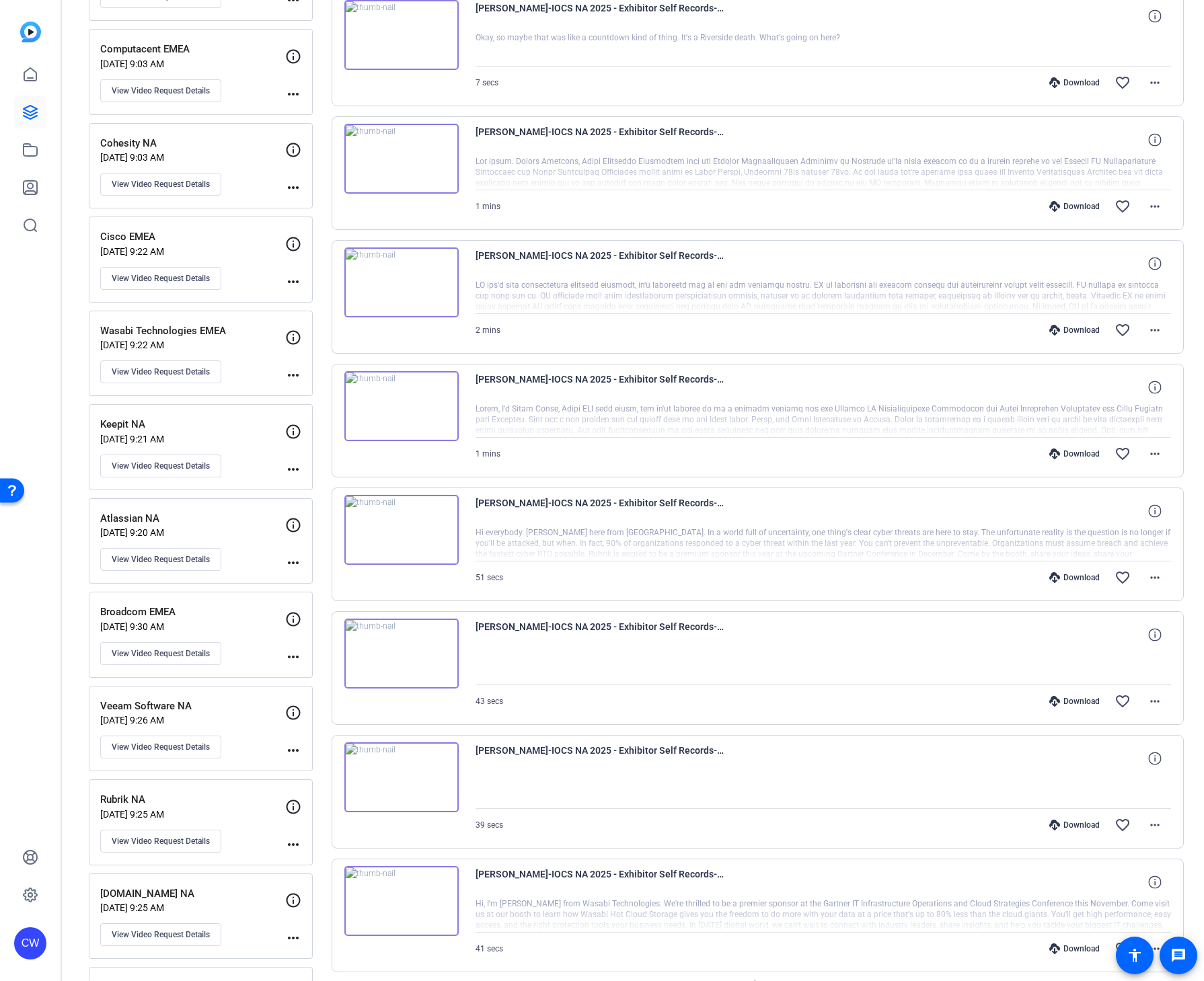
scroll to position [733, 0]
